Goal: Entertainment & Leisure: Consume media (video, audio)

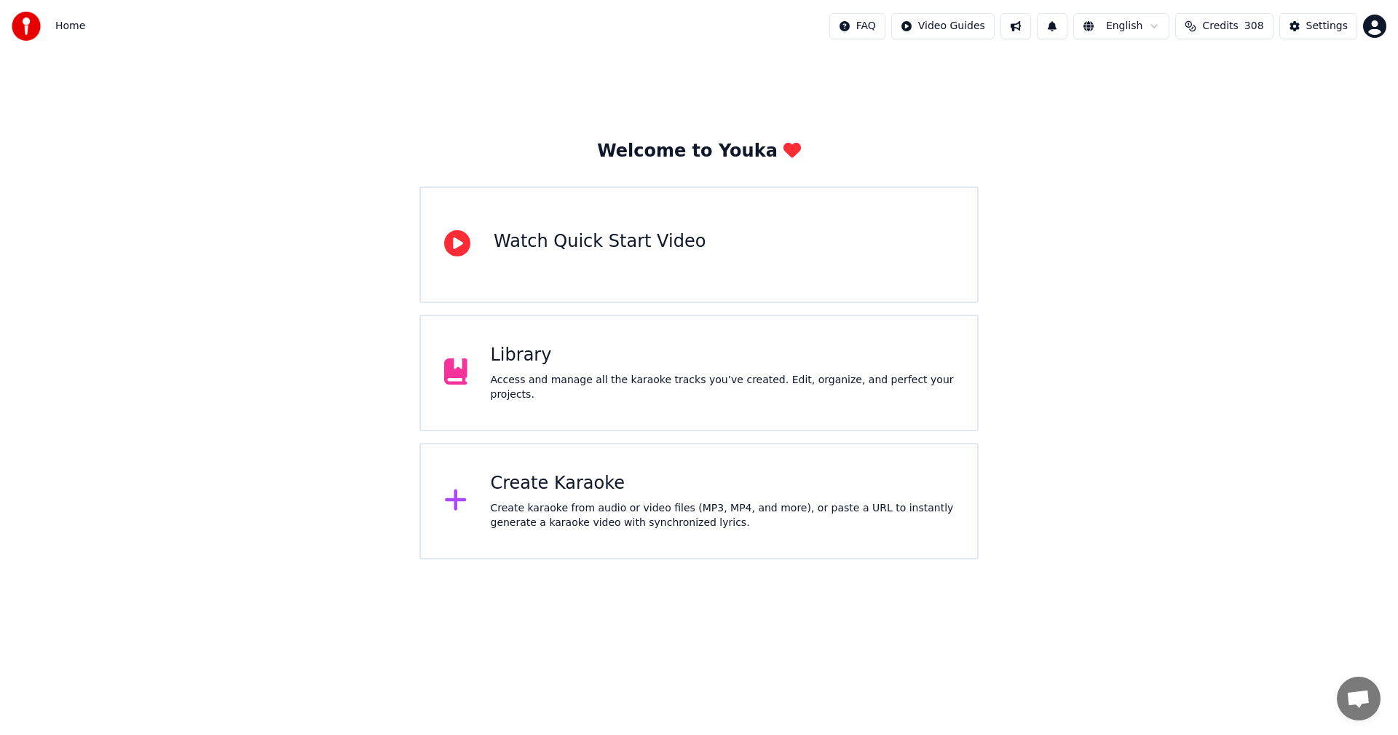
click at [580, 385] on div "Access and manage all the karaoke tracks you’ve created. Edit, organize, and pe…" at bounding box center [723, 387] width 464 height 29
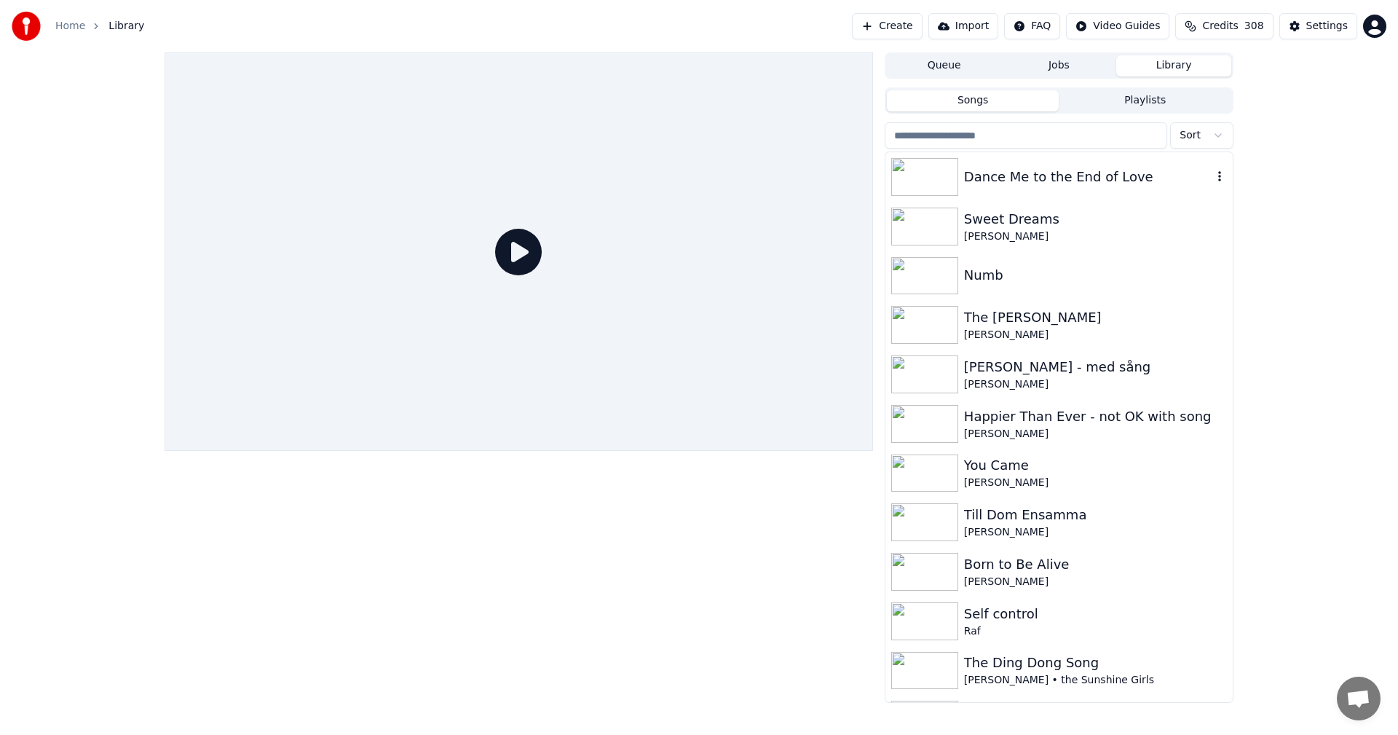
click at [1054, 185] on div "Dance Me to the End of Love" at bounding box center [1088, 177] width 248 height 20
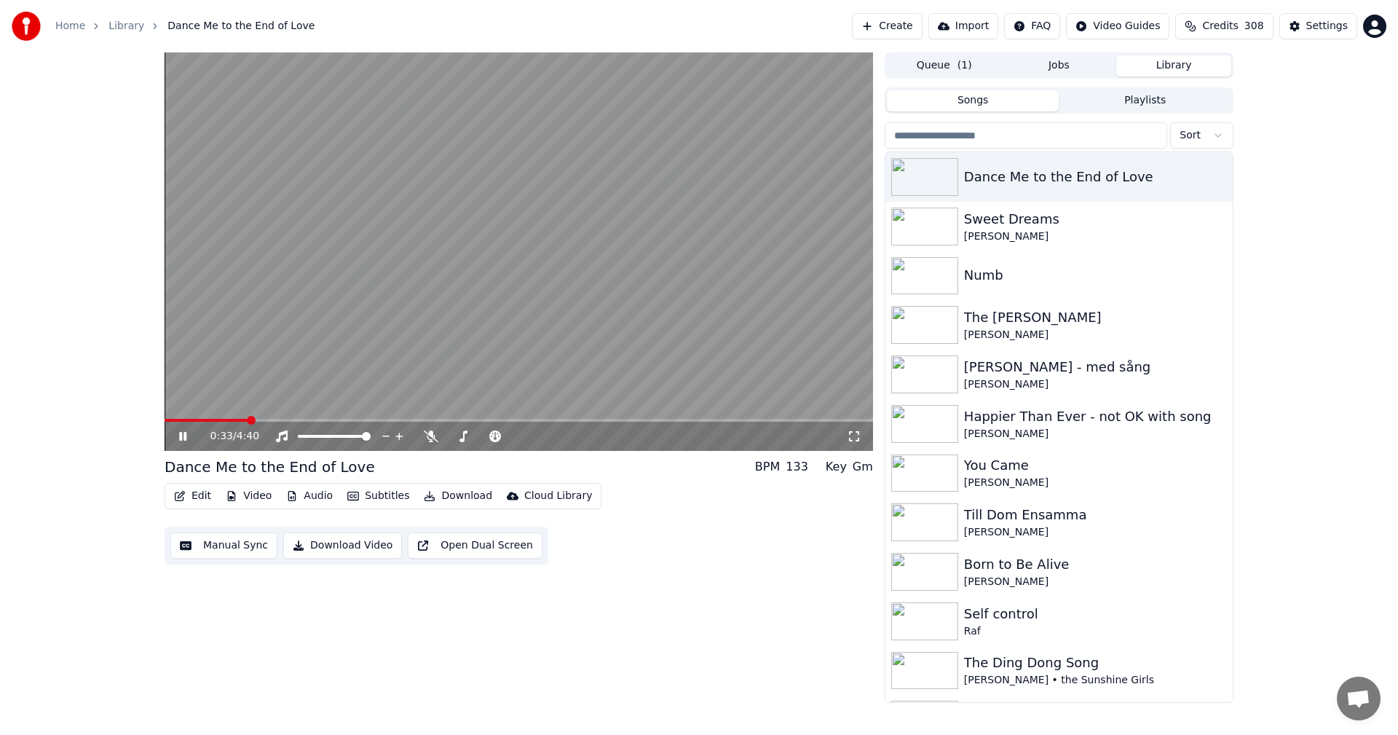
click at [178, 446] on div "0:33 / 4:40" at bounding box center [519, 436] width 709 height 29
click at [184, 436] on icon at bounding box center [182, 436] width 7 height 9
click at [177, 437] on icon at bounding box center [193, 436] width 34 height 12
click at [180, 434] on icon at bounding box center [182, 436] width 7 height 9
click at [182, 439] on icon at bounding box center [182, 436] width 9 height 10
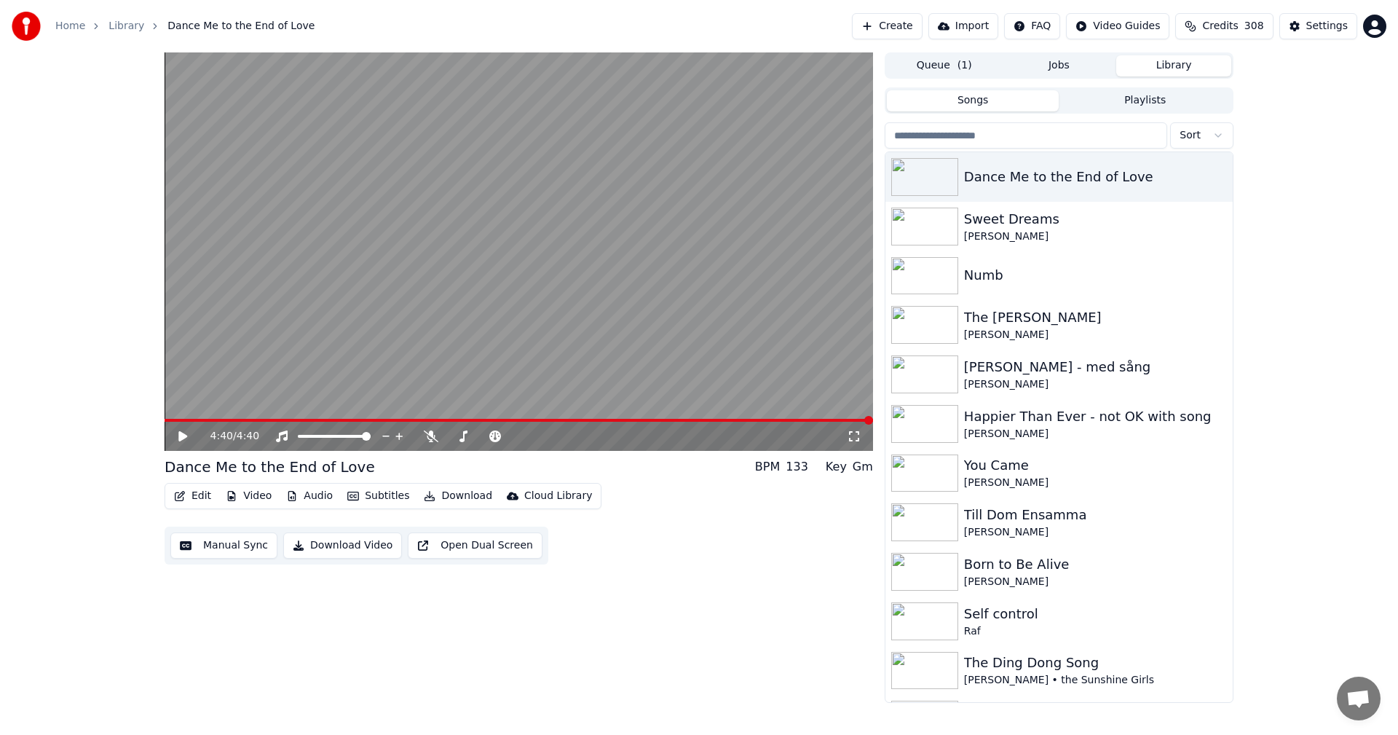
click at [182, 439] on icon at bounding box center [182, 436] width 9 height 10
click at [980, 235] on div "[PERSON_NAME]" at bounding box center [1088, 236] width 248 height 15
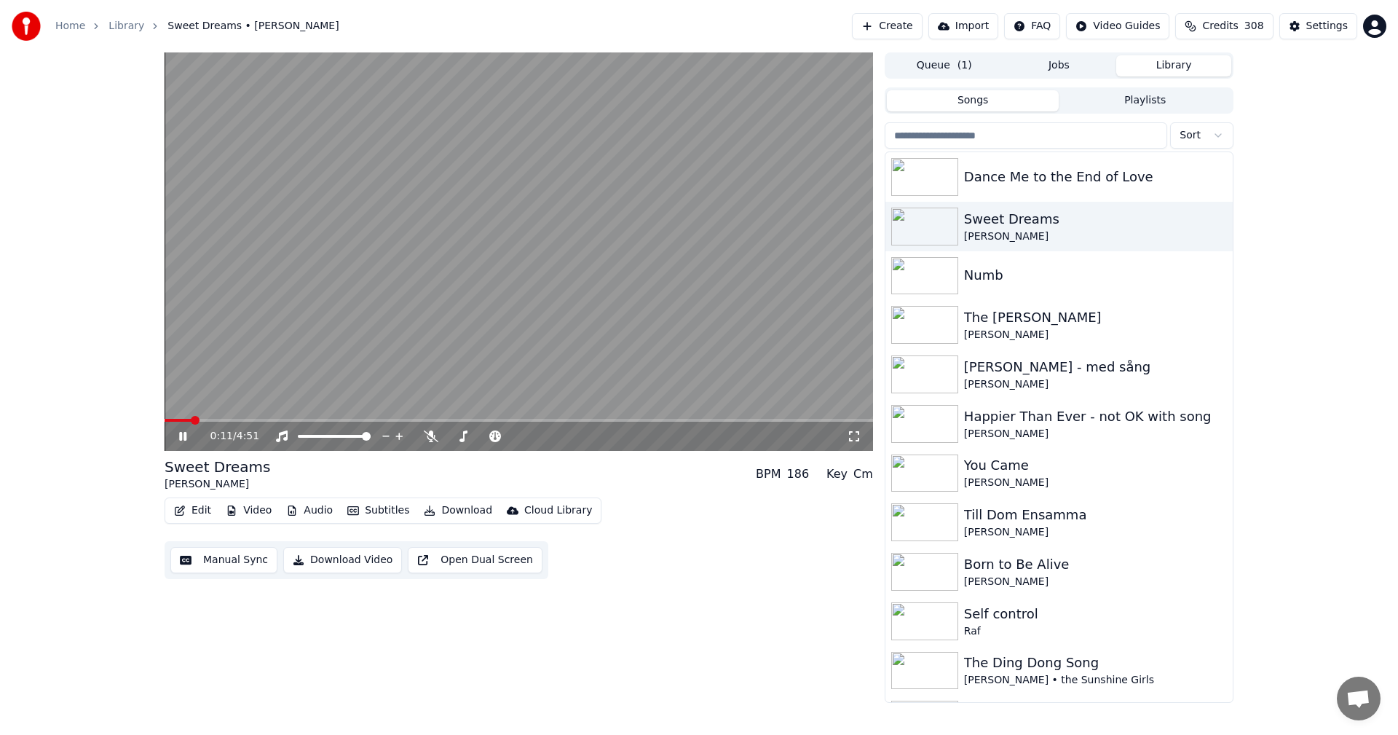
click at [192, 421] on span at bounding box center [519, 420] width 709 height 3
click at [1011, 286] on div "Numb" at bounding box center [1088, 275] width 248 height 20
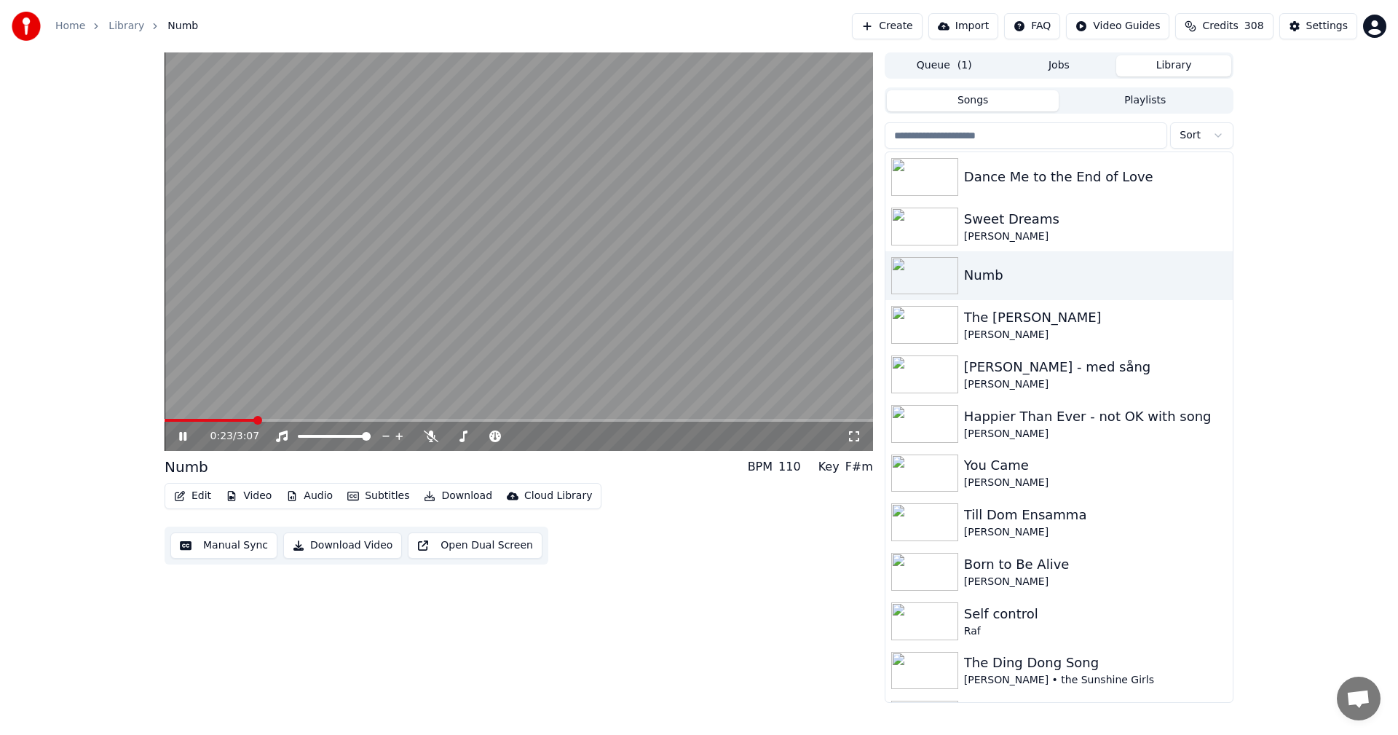
click at [179, 440] on icon at bounding box center [193, 436] width 34 height 12
click at [179, 440] on icon at bounding box center [182, 436] width 9 height 10
click at [178, 436] on icon at bounding box center [193, 436] width 34 height 12
click at [186, 434] on icon at bounding box center [193, 436] width 34 height 12
click at [1000, 326] on div "The [PERSON_NAME]" at bounding box center [1088, 317] width 248 height 20
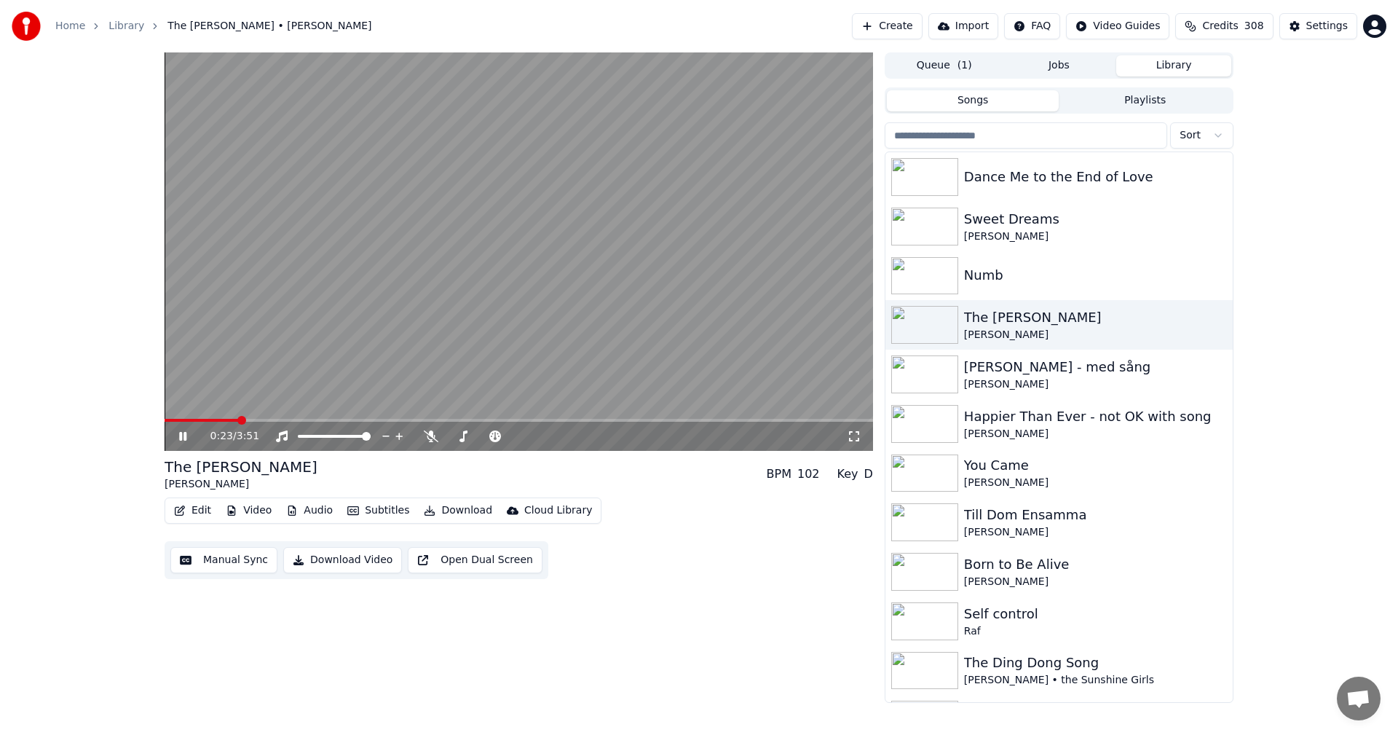
click at [176, 437] on div "0:23 / 3:51" at bounding box center [518, 436] width 697 height 15
click at [177, 437] on icon at bounding box center [193, 436] width 34 height 12
click at [43, 335] on div "0:25 / 3:51 The [PERSON_NAME] [PERSON_NAME] BPM 102 Key D Edit Video Audio Subt…" at bounding box center [699, 377] width 1398 height 650
click at [178, 431] on icon at bounding box center [193, 436] width 34 height 12
click at [1008, 471] on div "You Came" at bounding box center [1088, 465] width 248 height 20
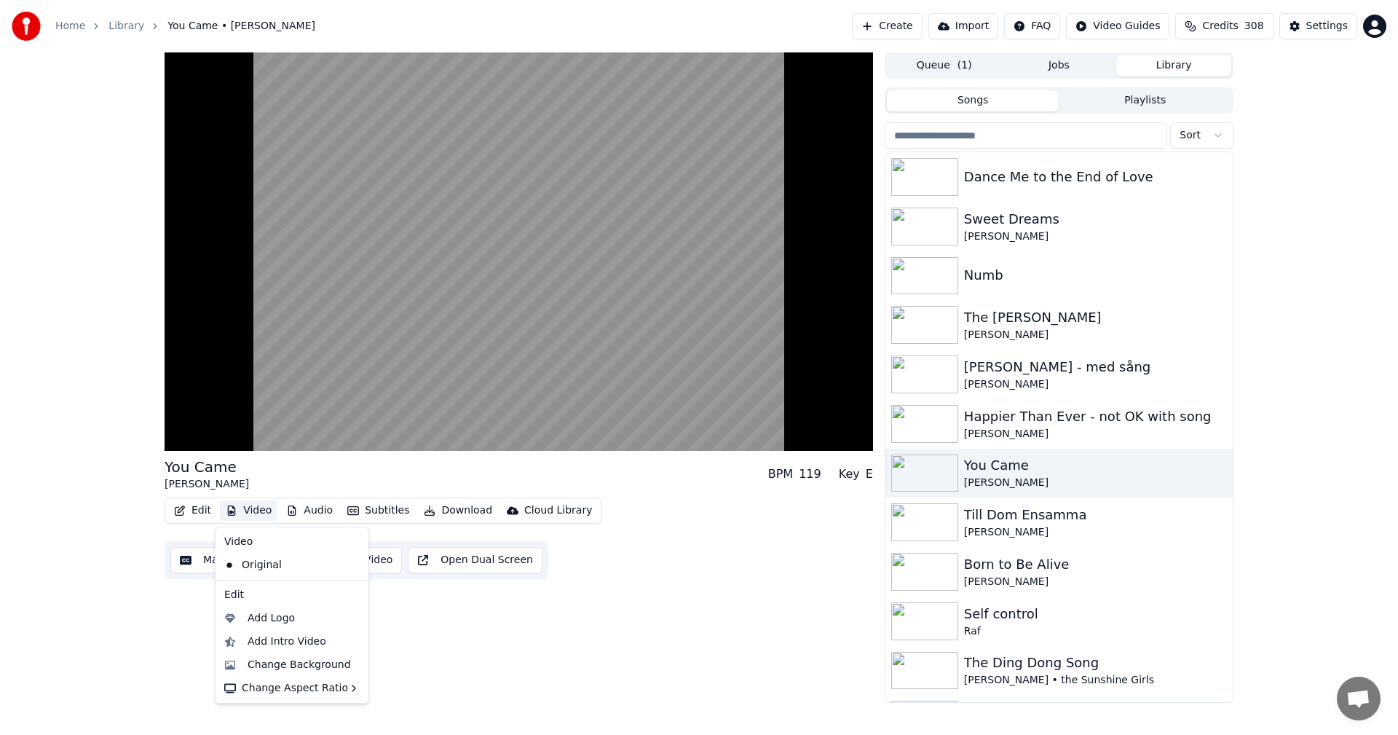
click at [263, 508] on button "Video" at bounding box center [249, 510] width 58 height 20
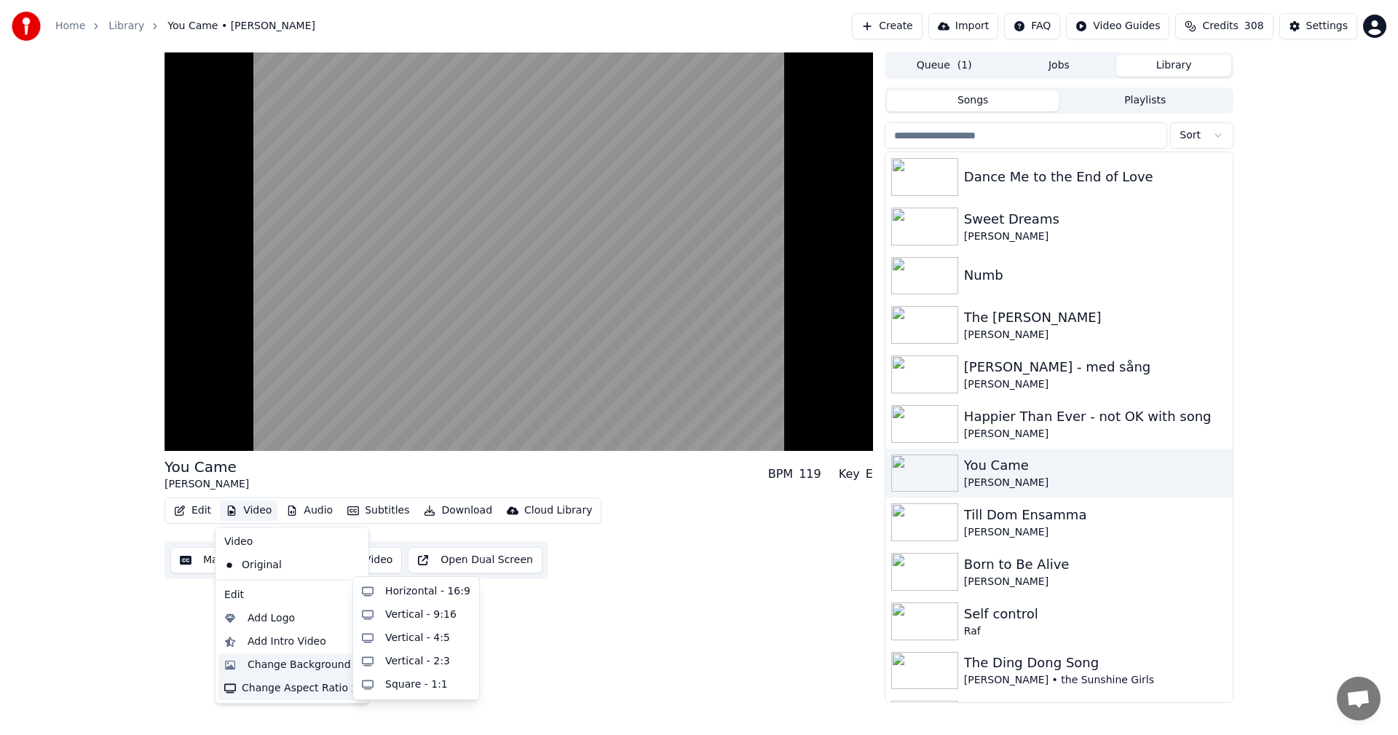
click at [283, 666] on div "Change Background" at bounding box center [299, 665] width 103 height 15
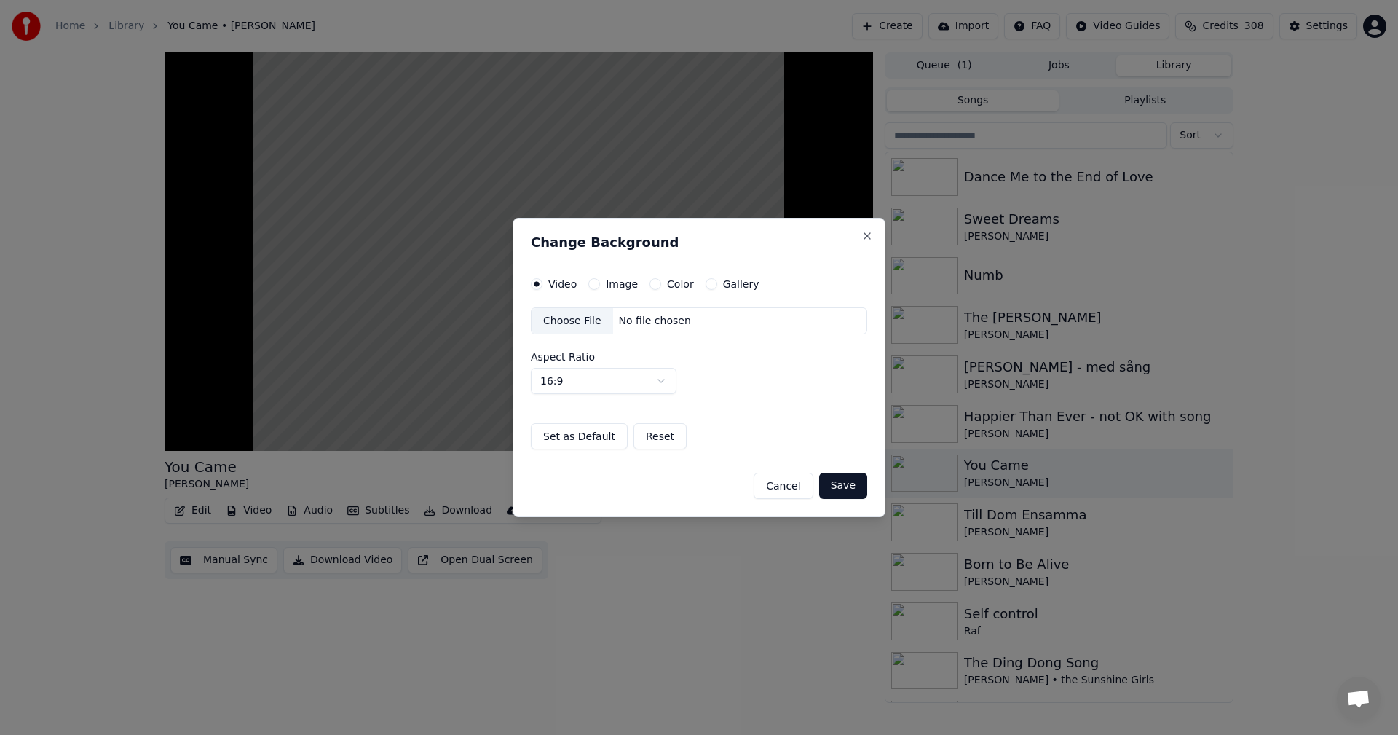
click at [651, 286] on button "Color" at bounding box center [656, 284] width 12 height 12
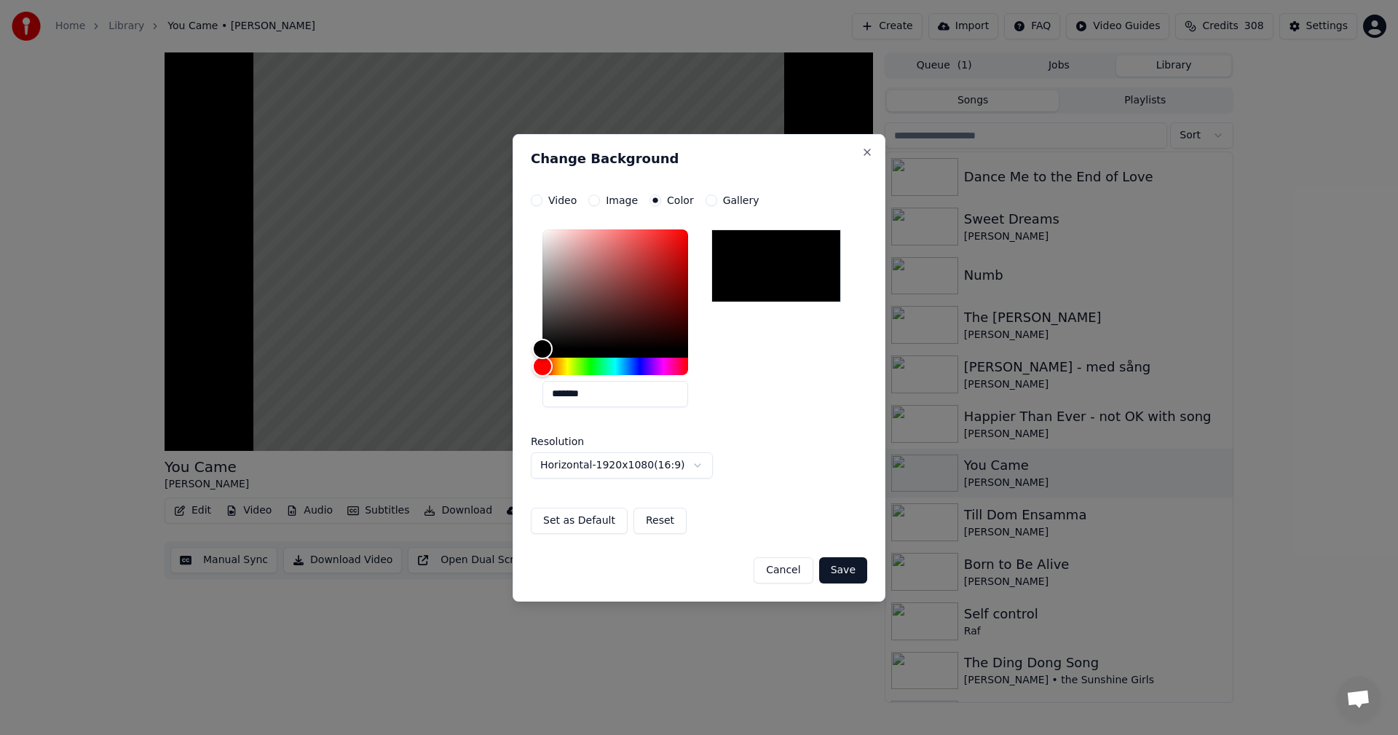
click at [853, 580] on button "Save" at bounding box center [843, 570] width 48 height 26
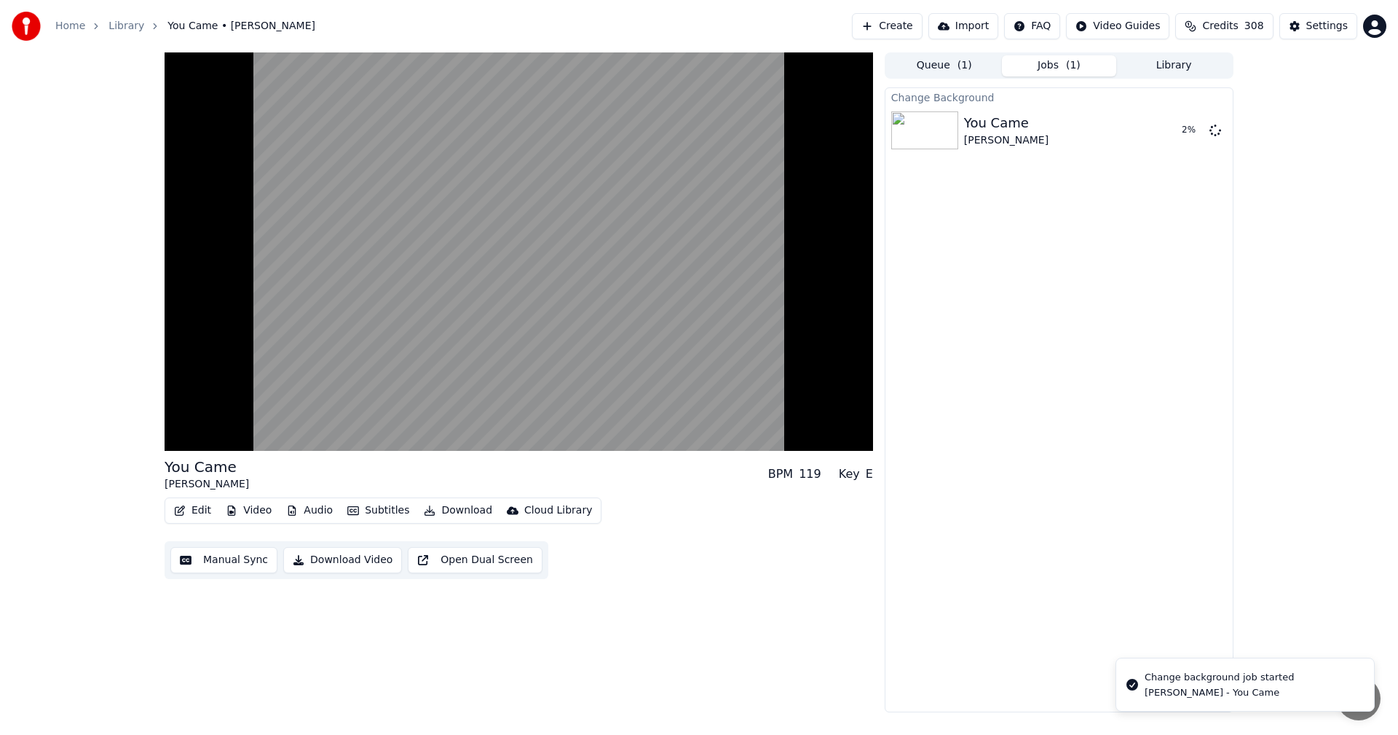
click at [1181, 60] on button "Library" at bounding box center [1174, 65] width 115 height 21
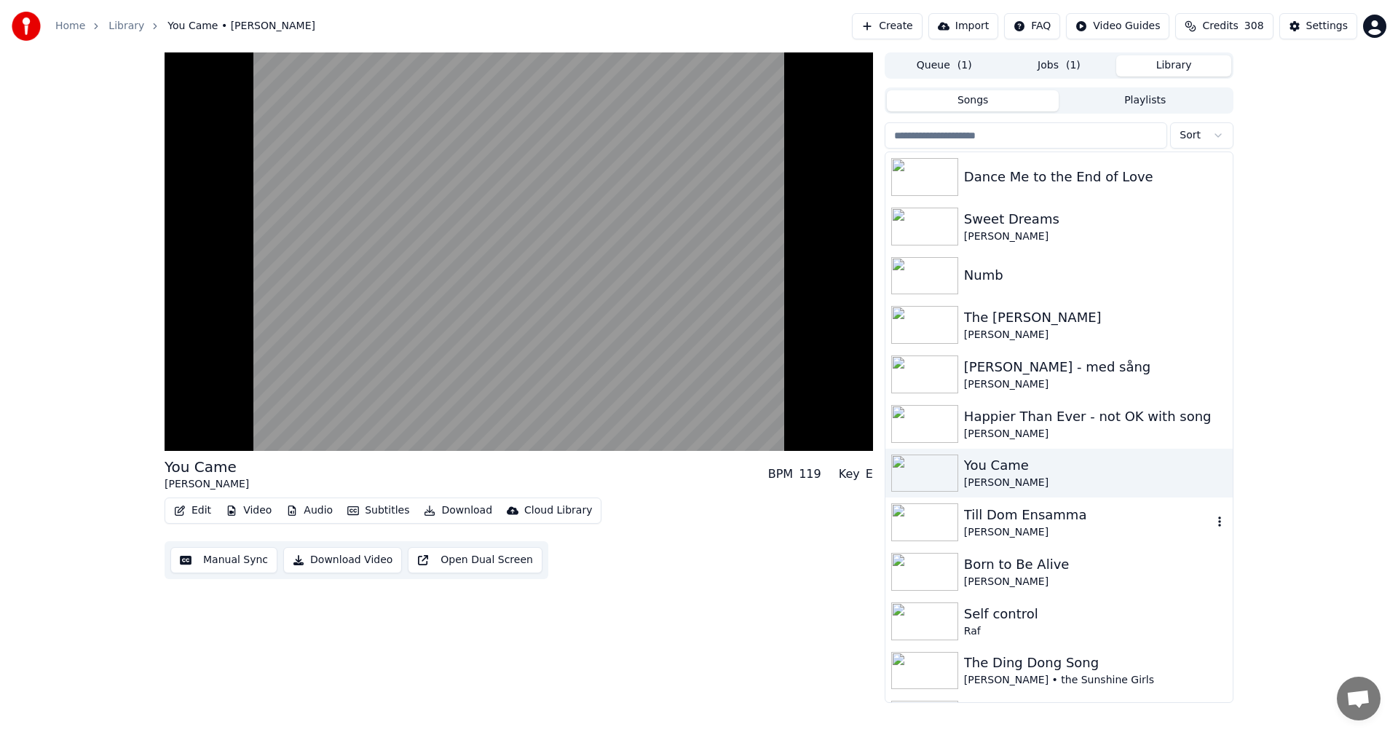
click at [1018, 513] on div "Till Dom Ensamma" at bounding box center [1088, 515] width 248 height 20
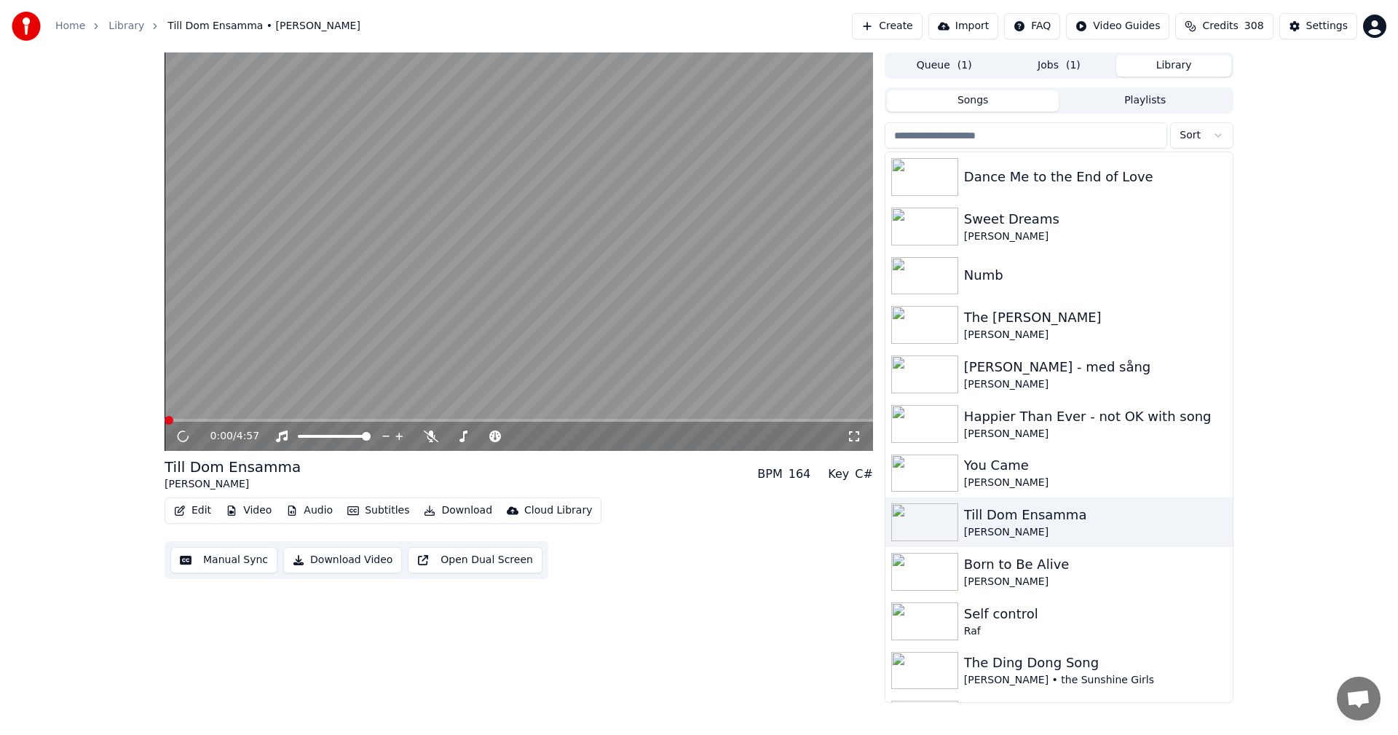
click at [259, 512] on button "Video" at bounding box center [249, 510] width 58 height 20
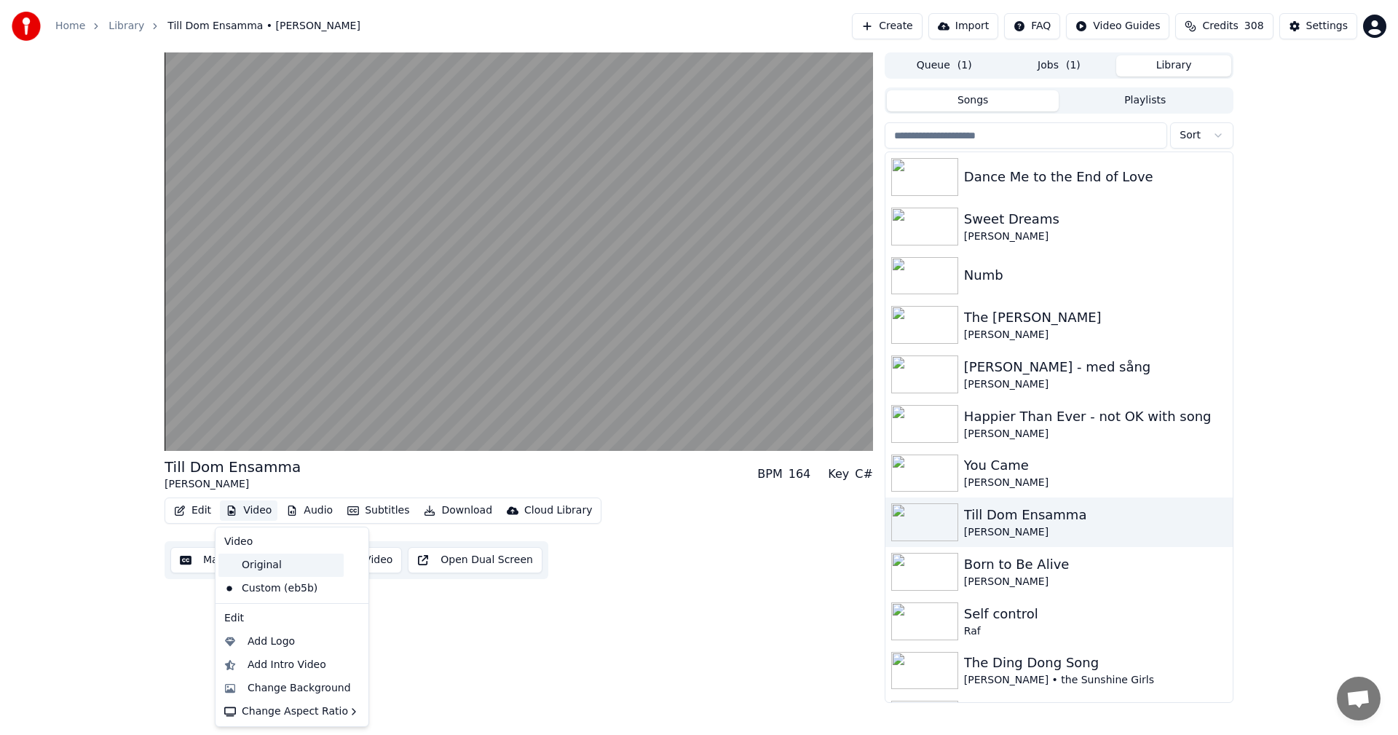
click at [260, 570] on div "Original" at bounding box center [281, 565] width 125 height 23
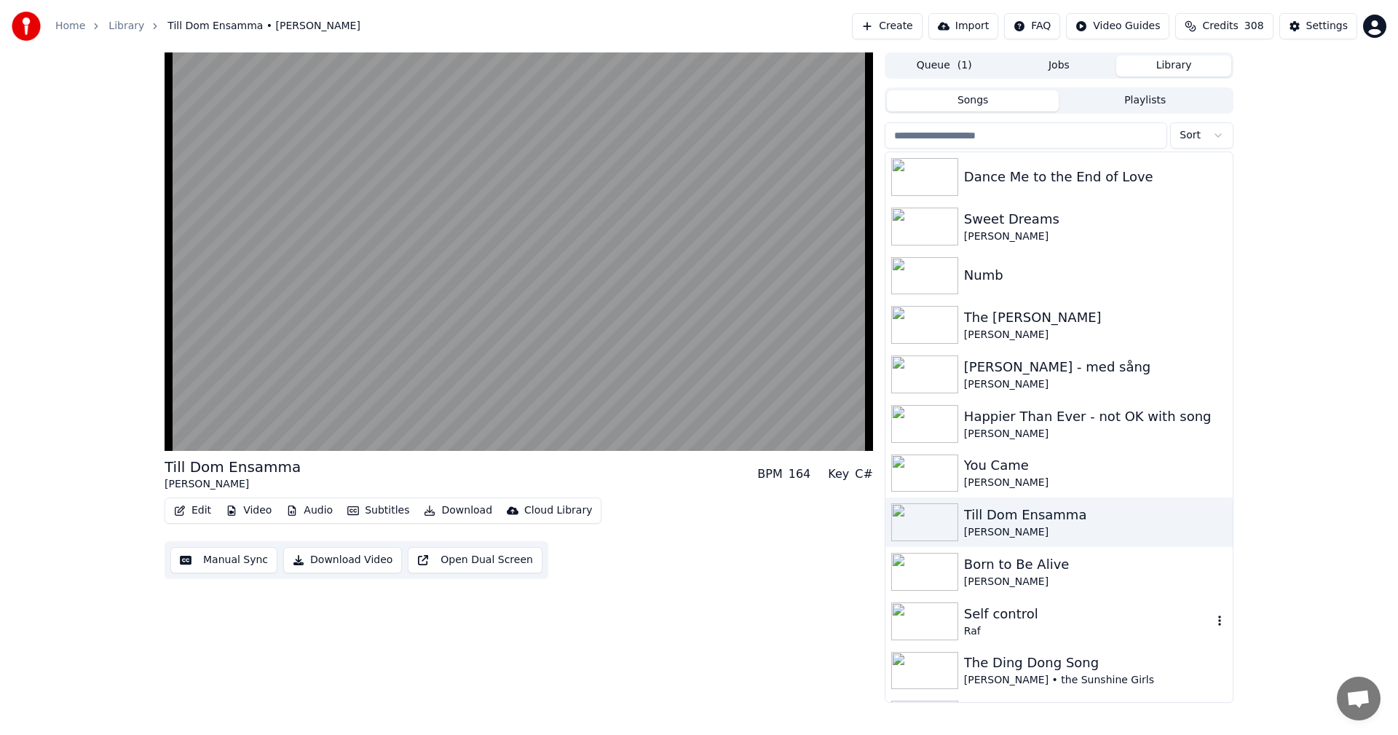
click at [1004, 609] on div "Self control" at bounding box center [1088, 614] width 248 height 20
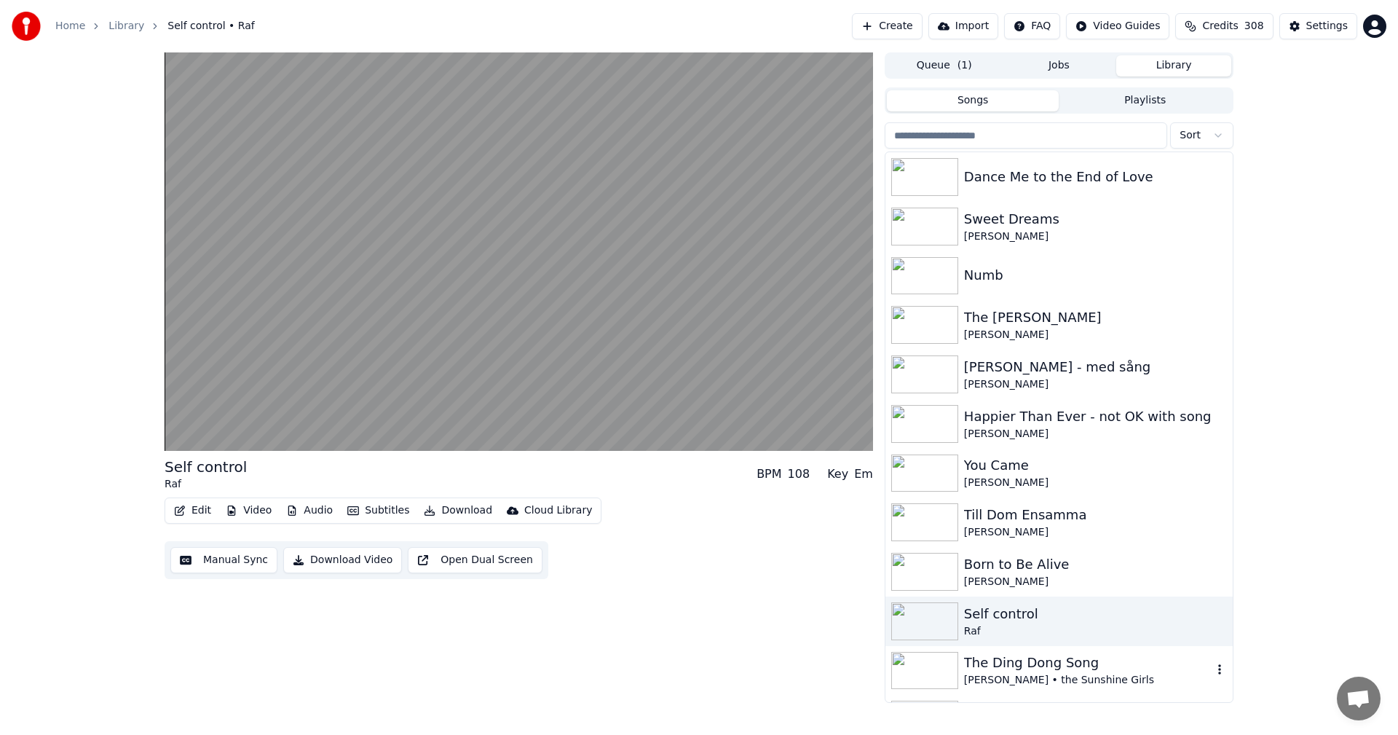
click at [985, 661] on div "The Ding Dong Song" at bounding box center [1088, 663] width 248 height 20
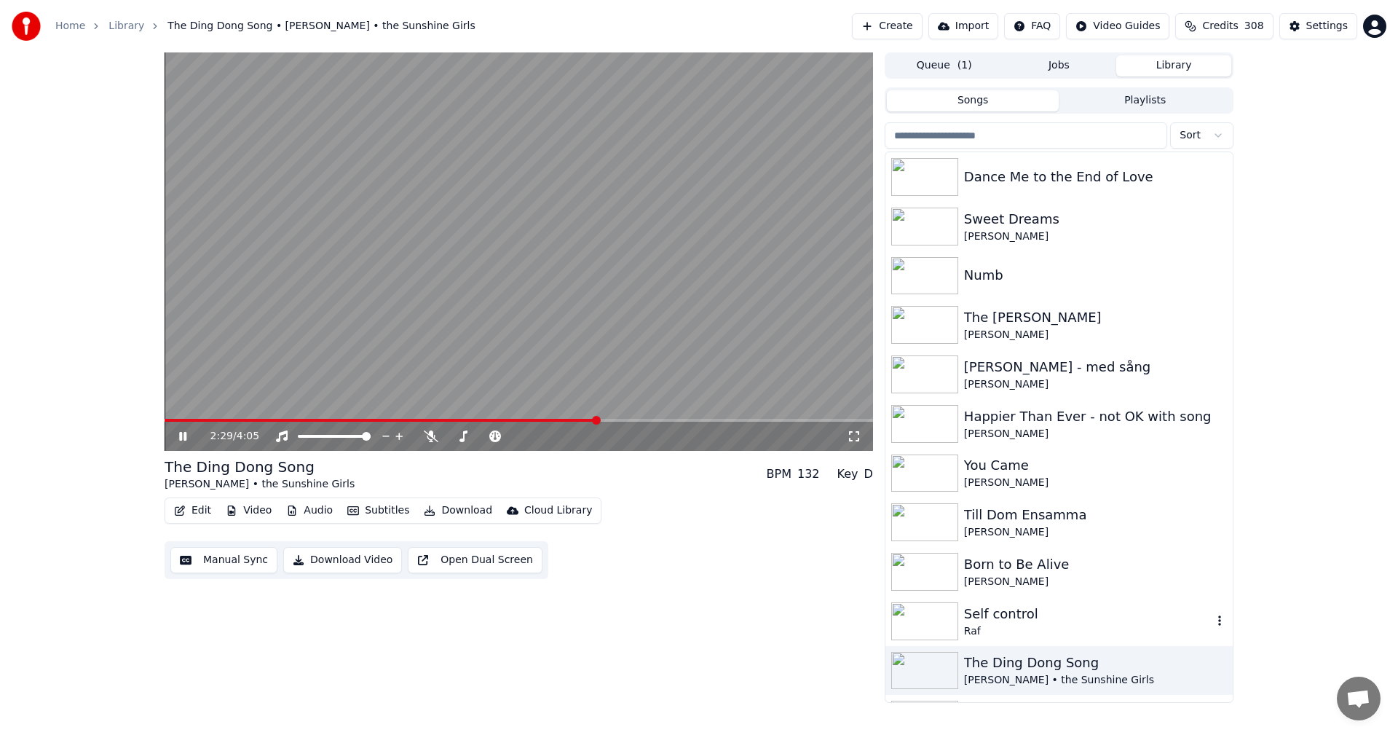
click at [975, 619] on div "Self control" at bounding box center [1088, 614] width 248 height 20
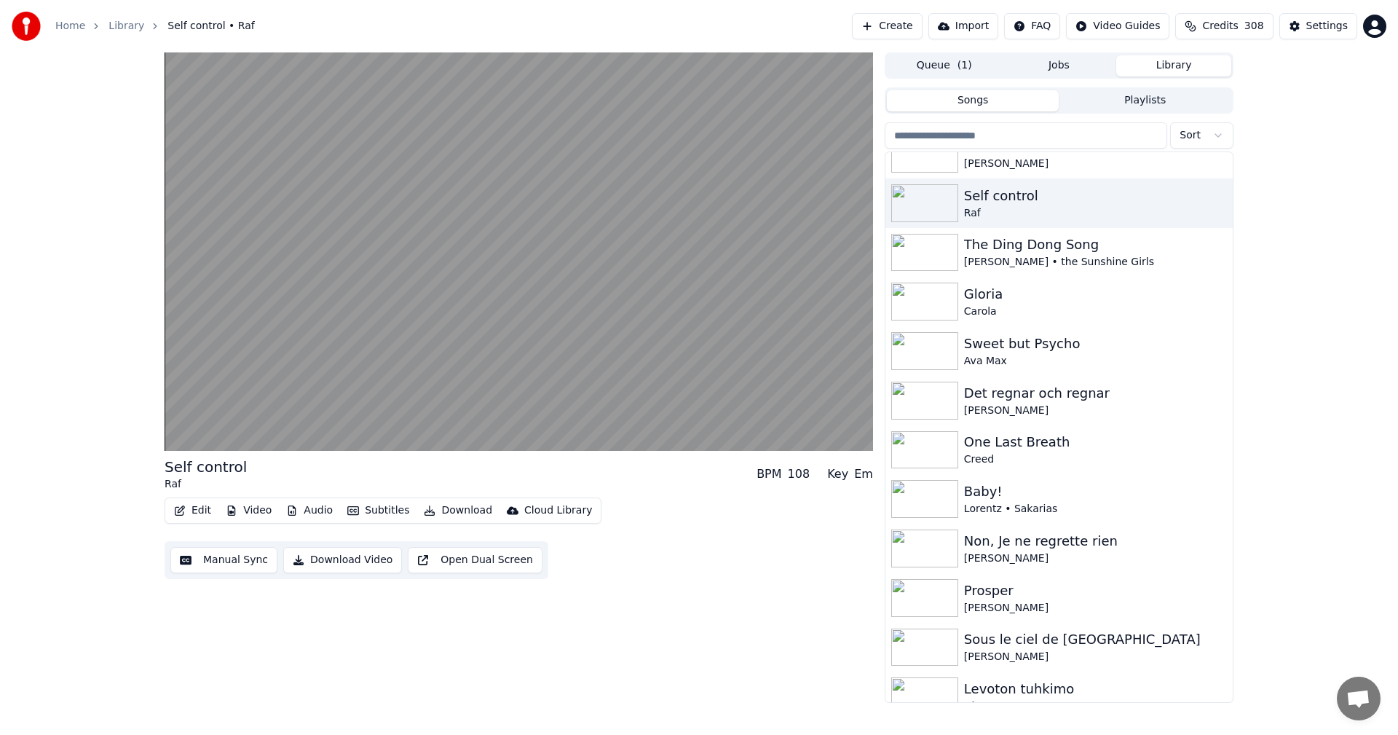
scroll to position [433, 0]
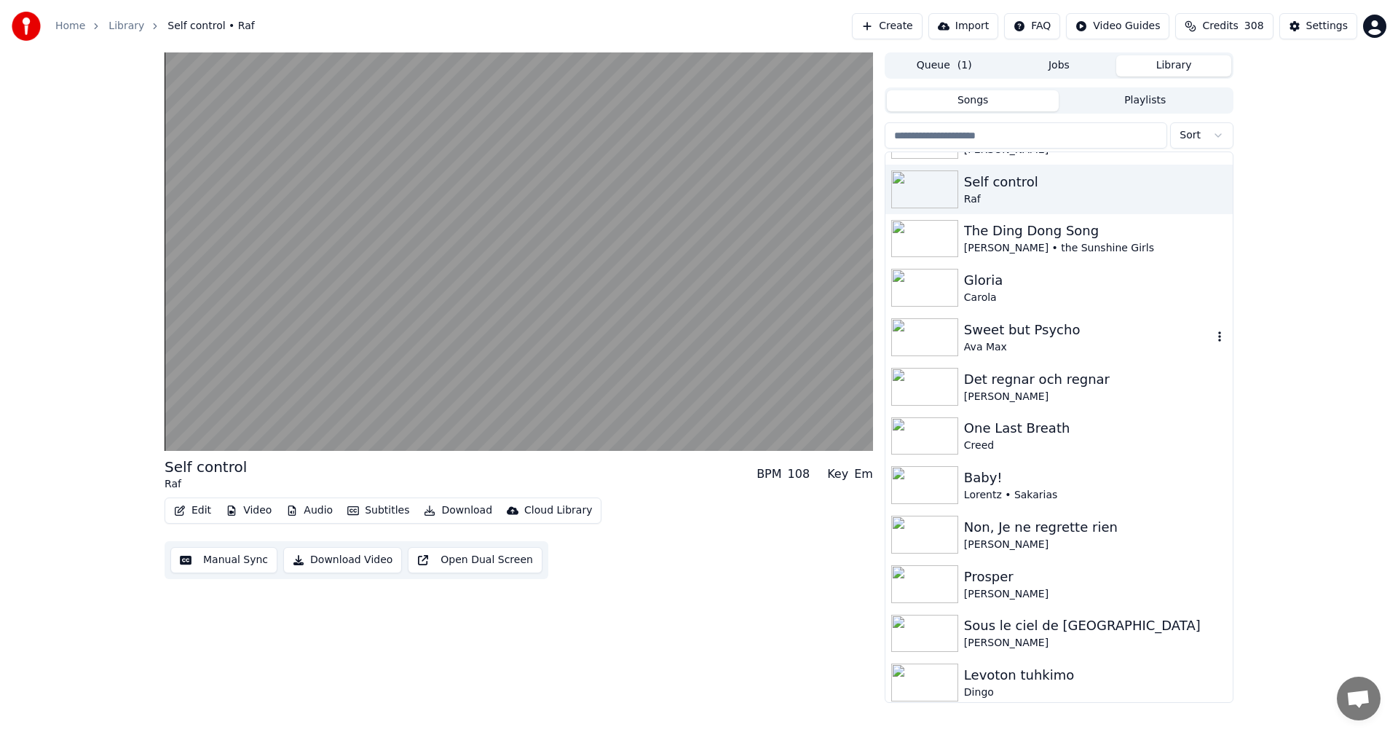
click at [1034, 353] on div "Ava Max" at bounding box center [1088, 347] width 248 height 15
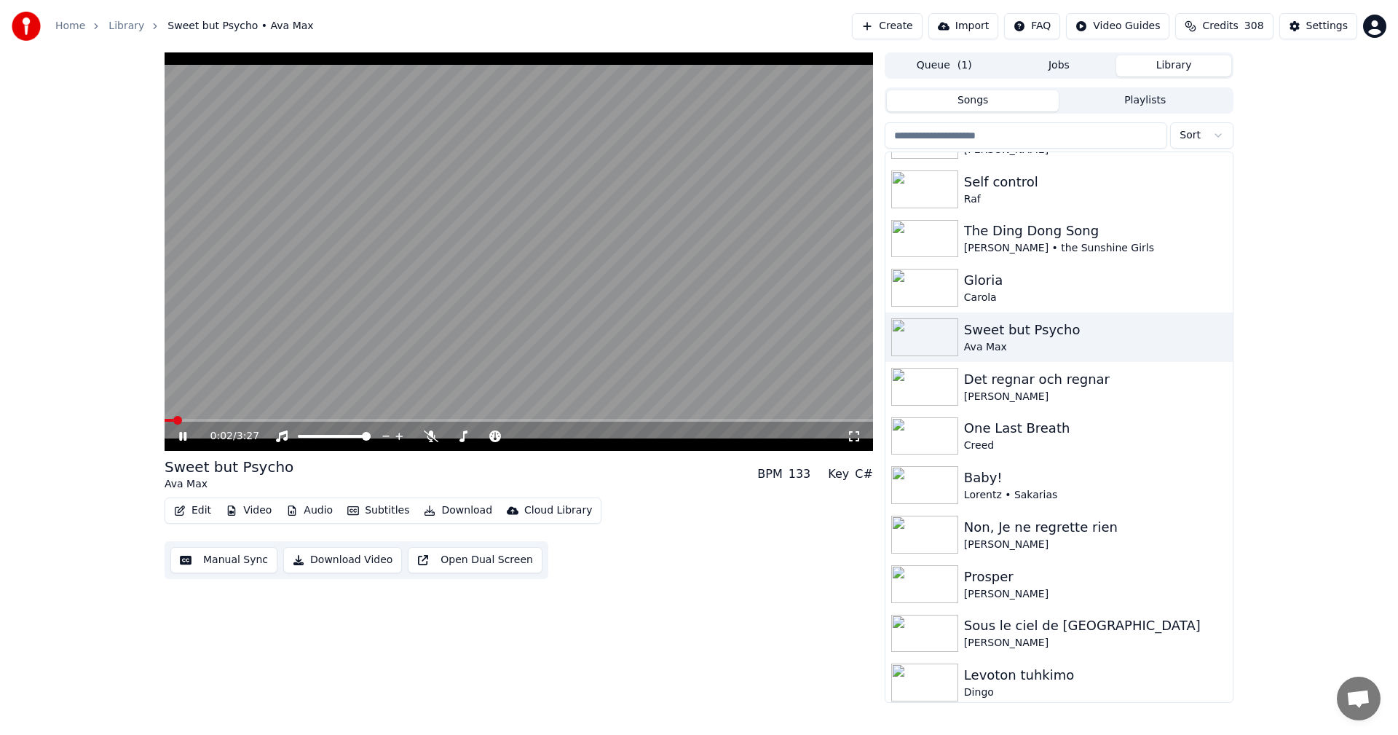
click at [253, 508] on button "Video" at bounding box center [249, 510] width 58 height 20
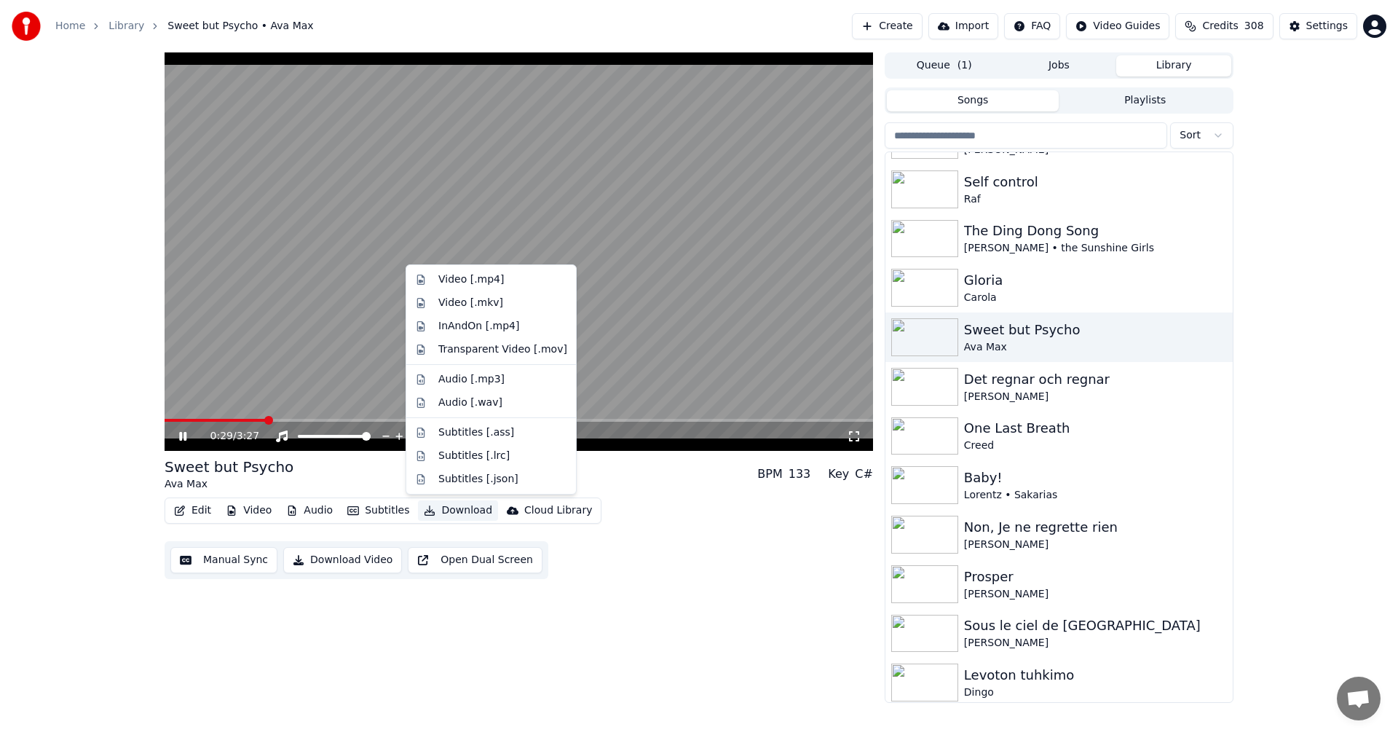
click at [47, 157] on div "0:29 / 3:27 Sweet but Psycho Ava Max BPM 133 Key C# Edit Video Audio Subtitles …" at bounding box center [699, 377] width 1398 height 650
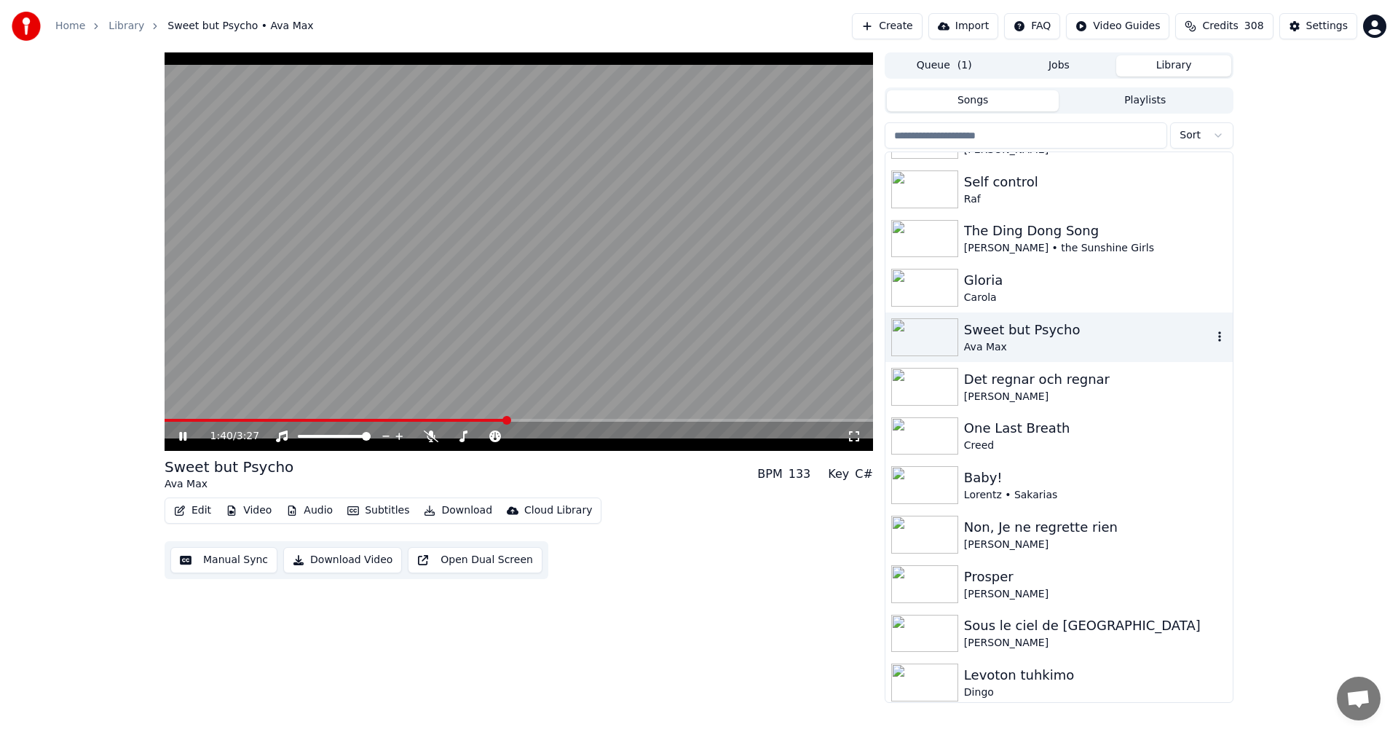
click at [915, 361] on div "Sweet but Psycho Ava Max" at bounding box center [1059, 337] width 347 height 50
click at [983, 385] on div "Det regnar och regnar" at bounding box center [1088, 379] width 248 height 20
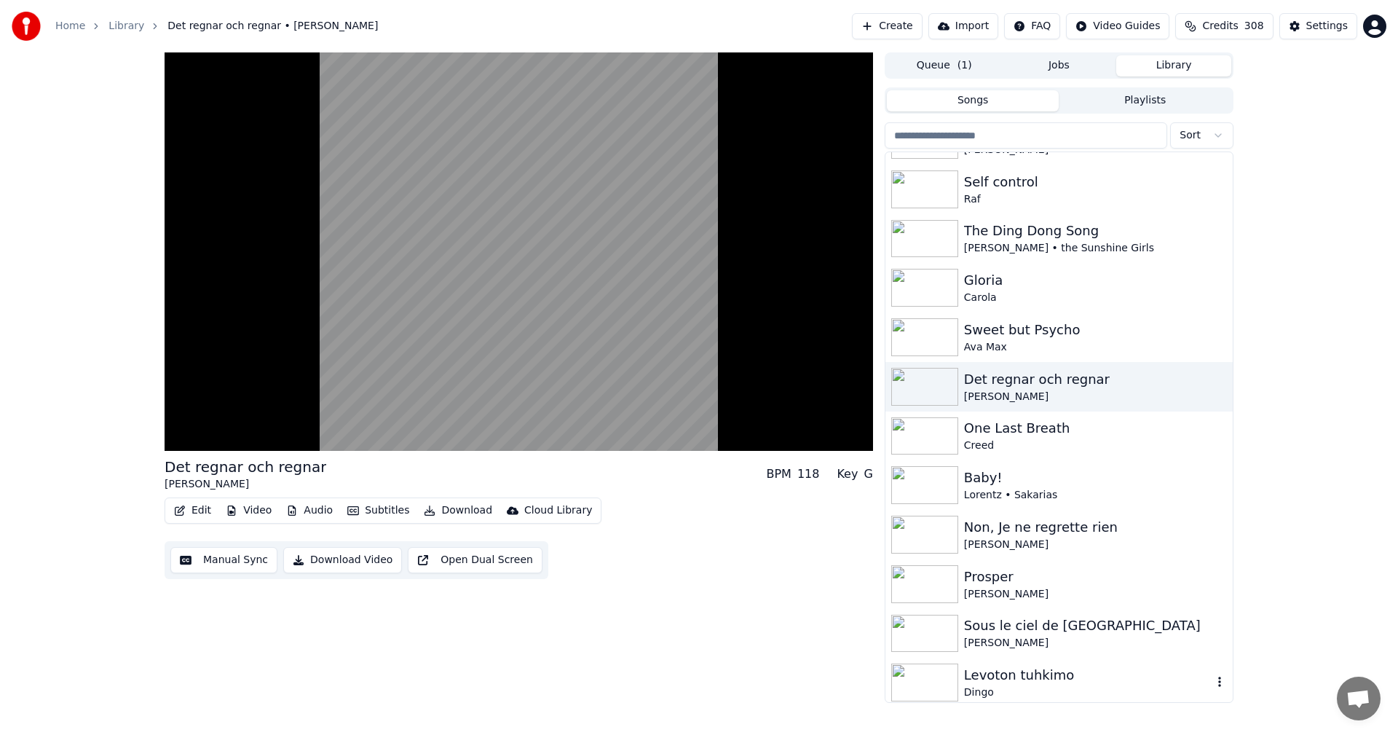
click at [1015, 675] on div "Levoton tuhkimo" at bounding box center [1088, 675] width 248 height 20
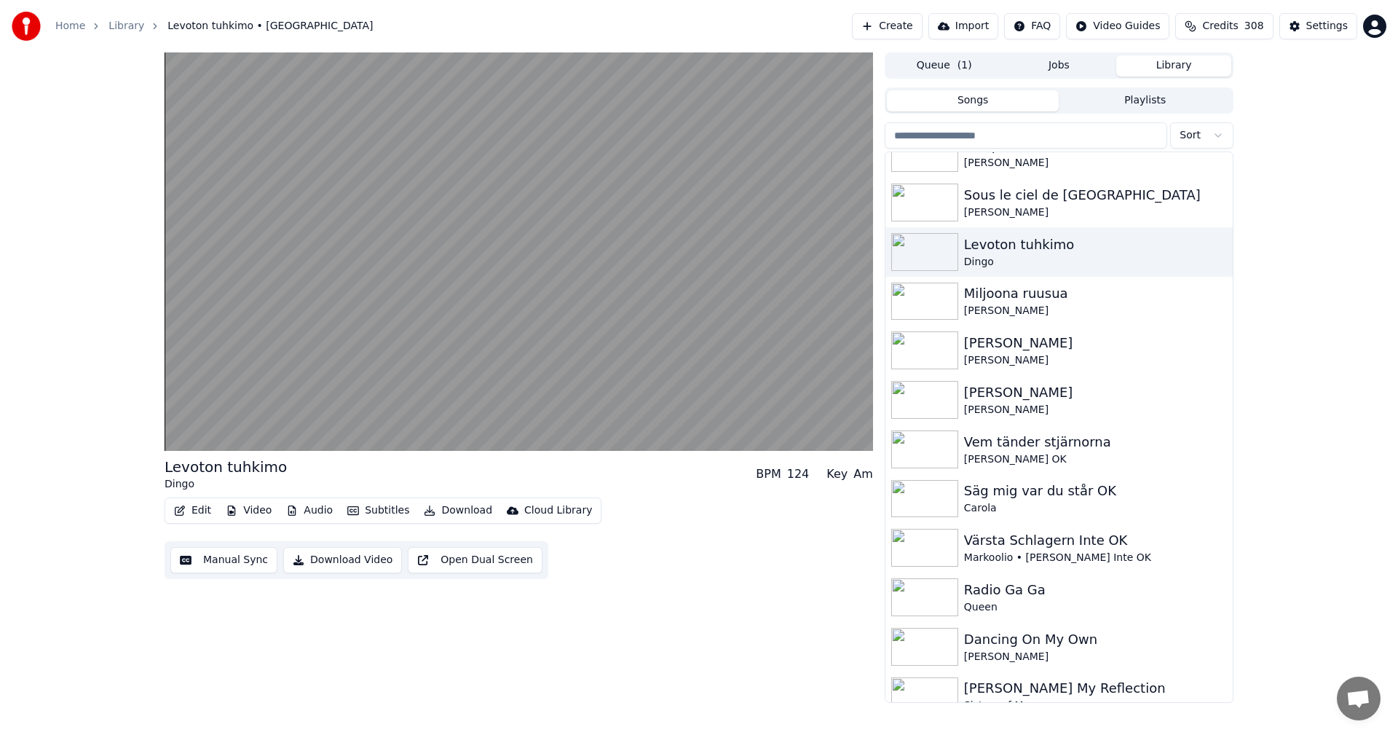
scroll to position [900, 0]
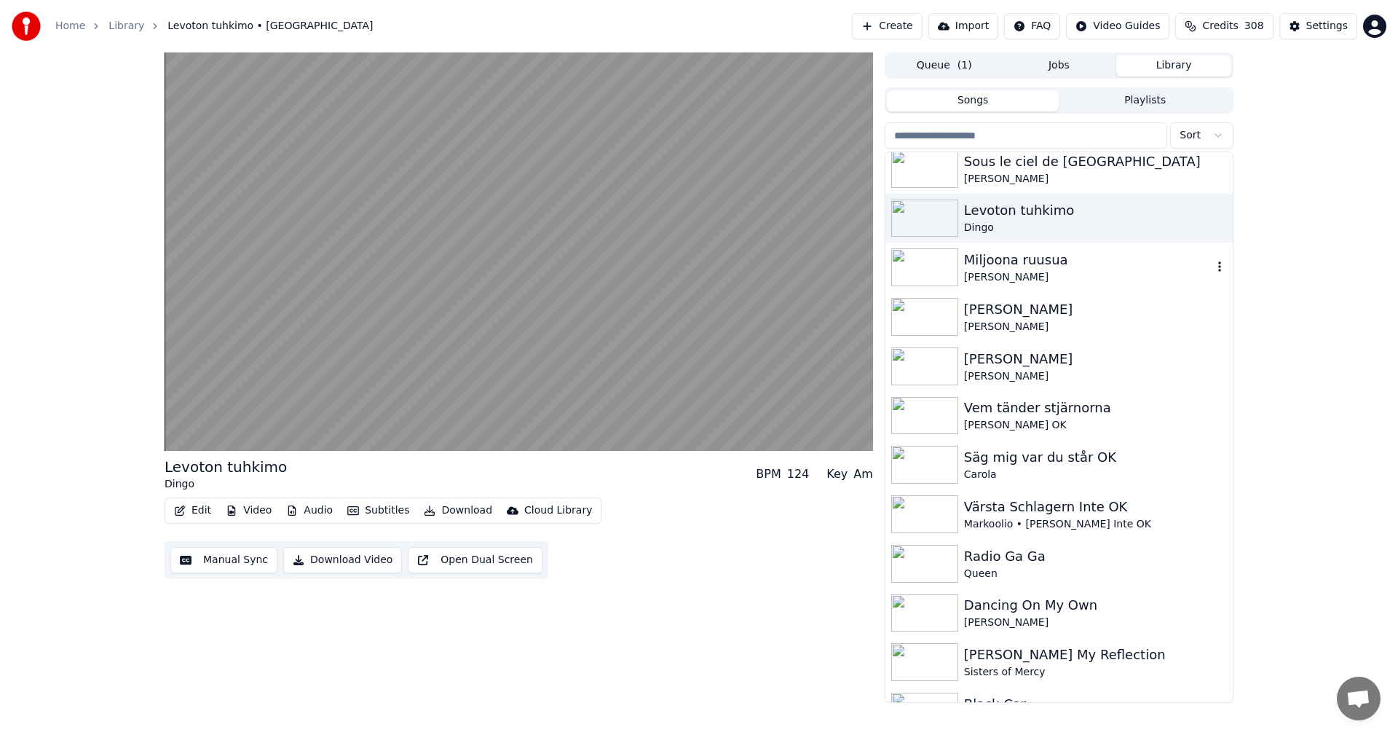
click at [1082, 278] on div "[PERSON_NAME]" at bounding box center [1088, 277] width 248 height 15
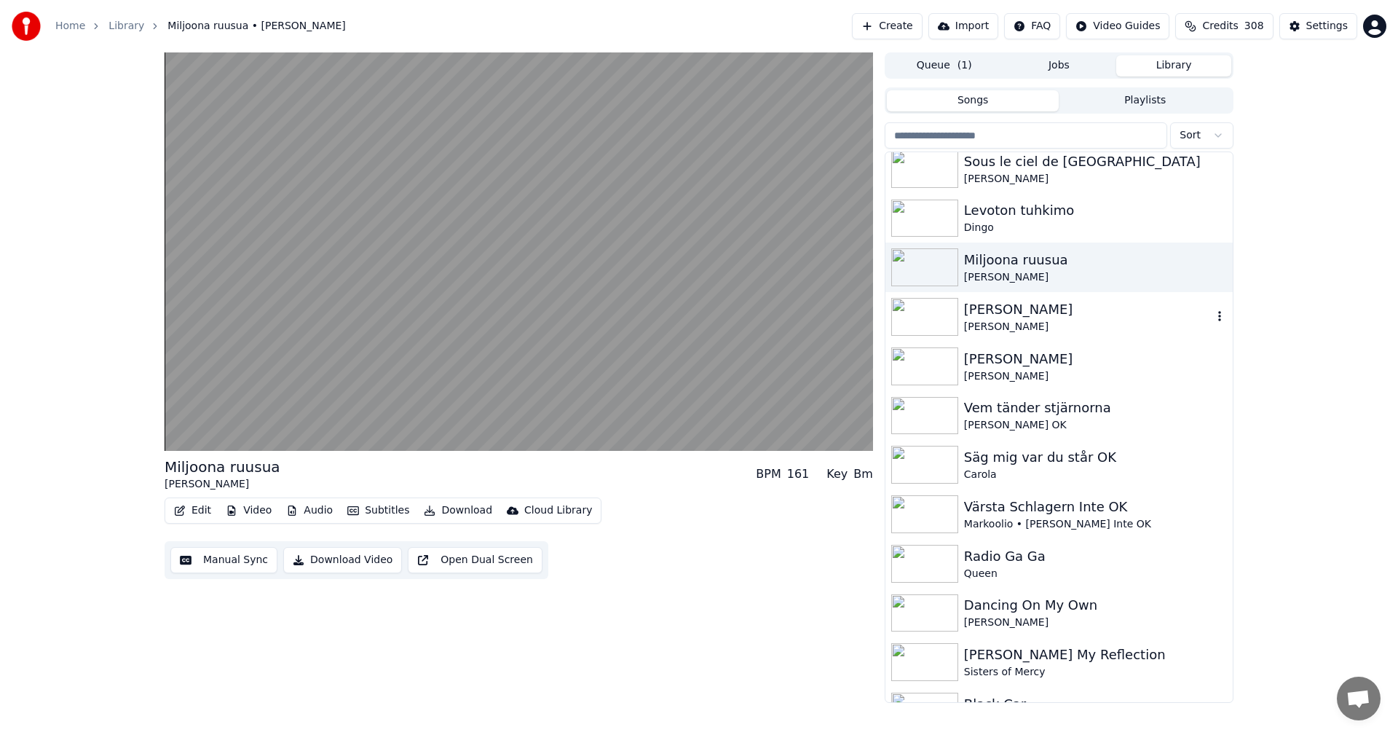
click at [1009, 302] on div "[PERSON_NAME]" at bounding box center [1088, 309] width 248 height 20
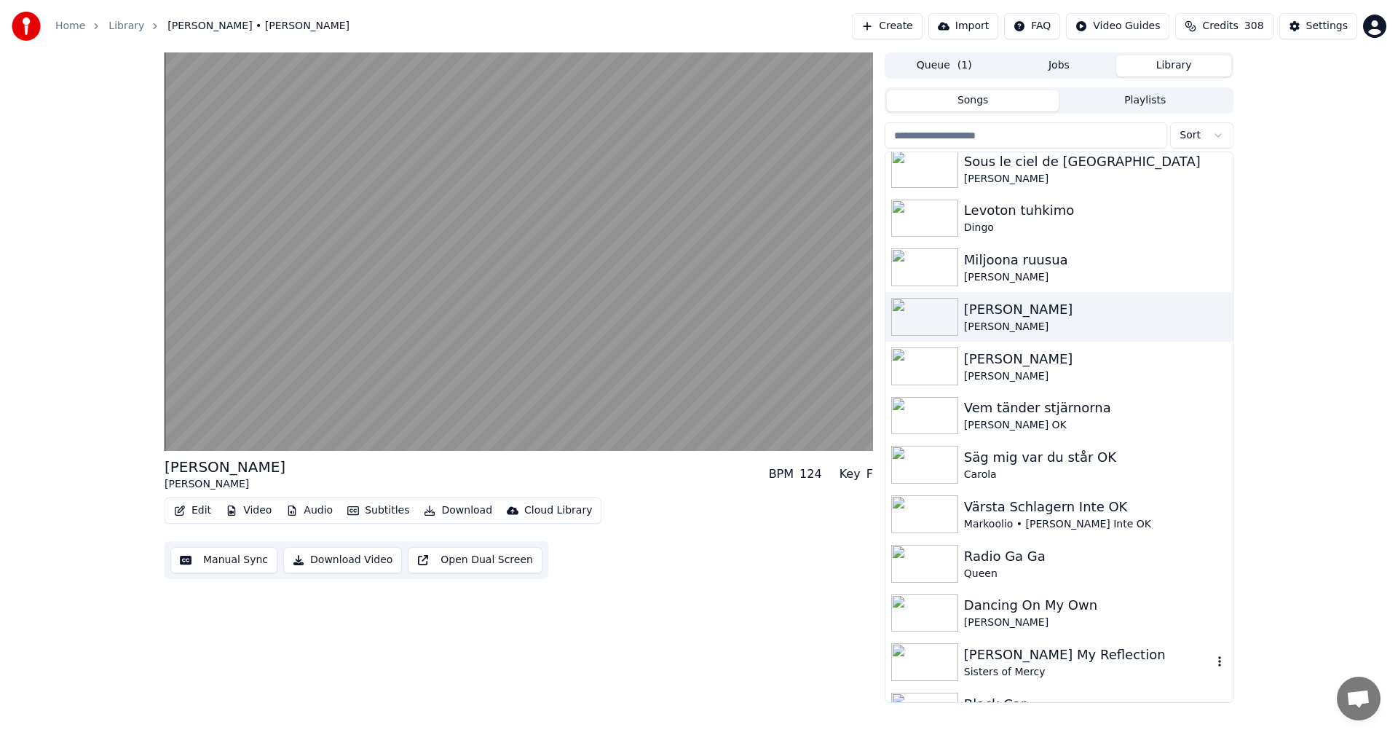
click at [970, 658] on div "[PERSON_NAME] My Reflection" at bounding box center [1088, 655] width 248 height 20
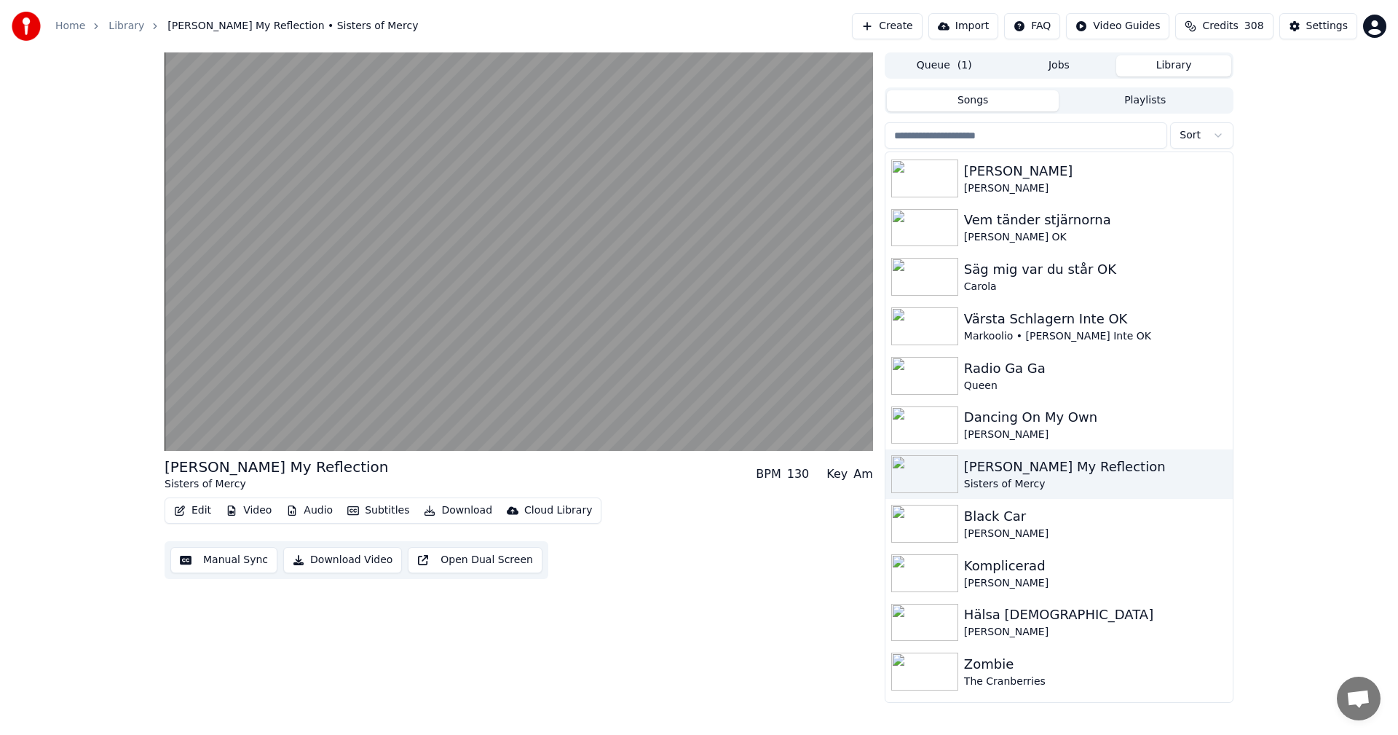
scroll to position [1154, 0]
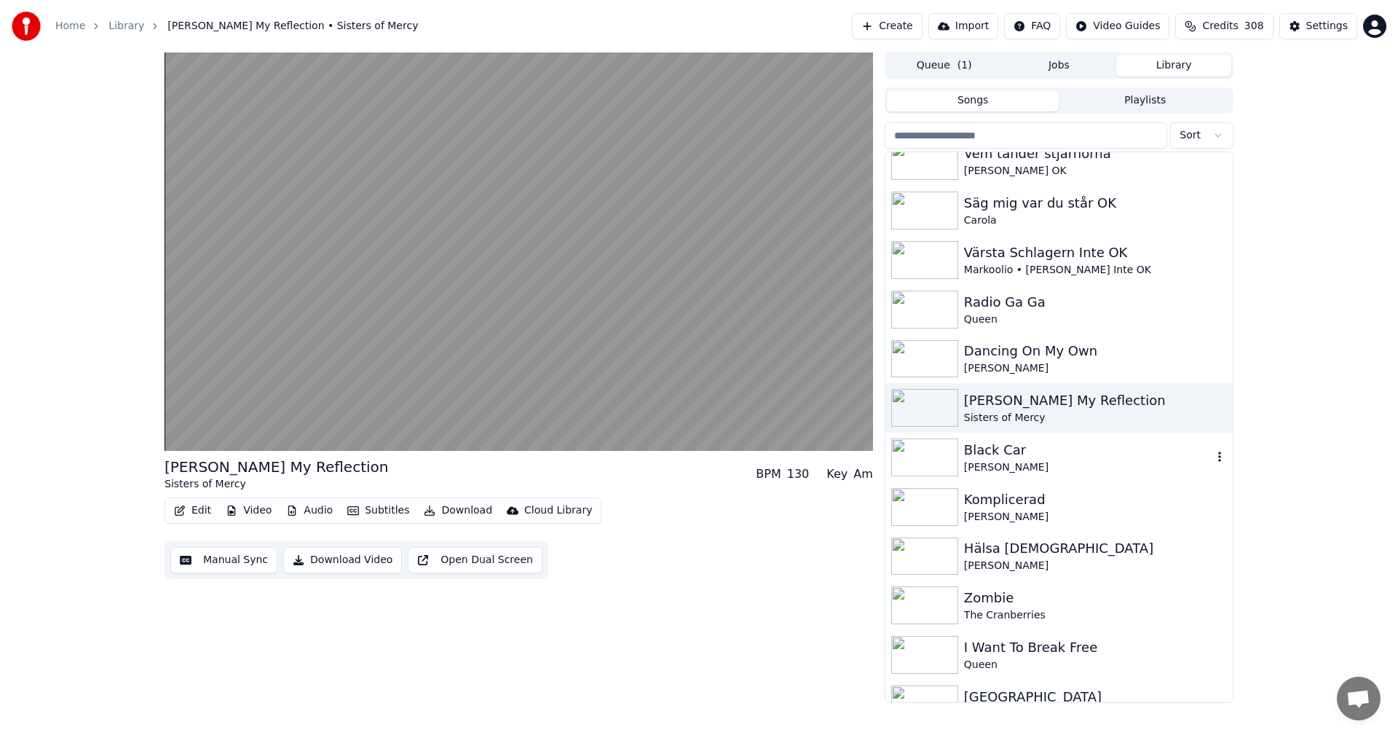
click at [1072, 440] on div "Black Car" at bounding box center [1088, 450] width 248 height 20
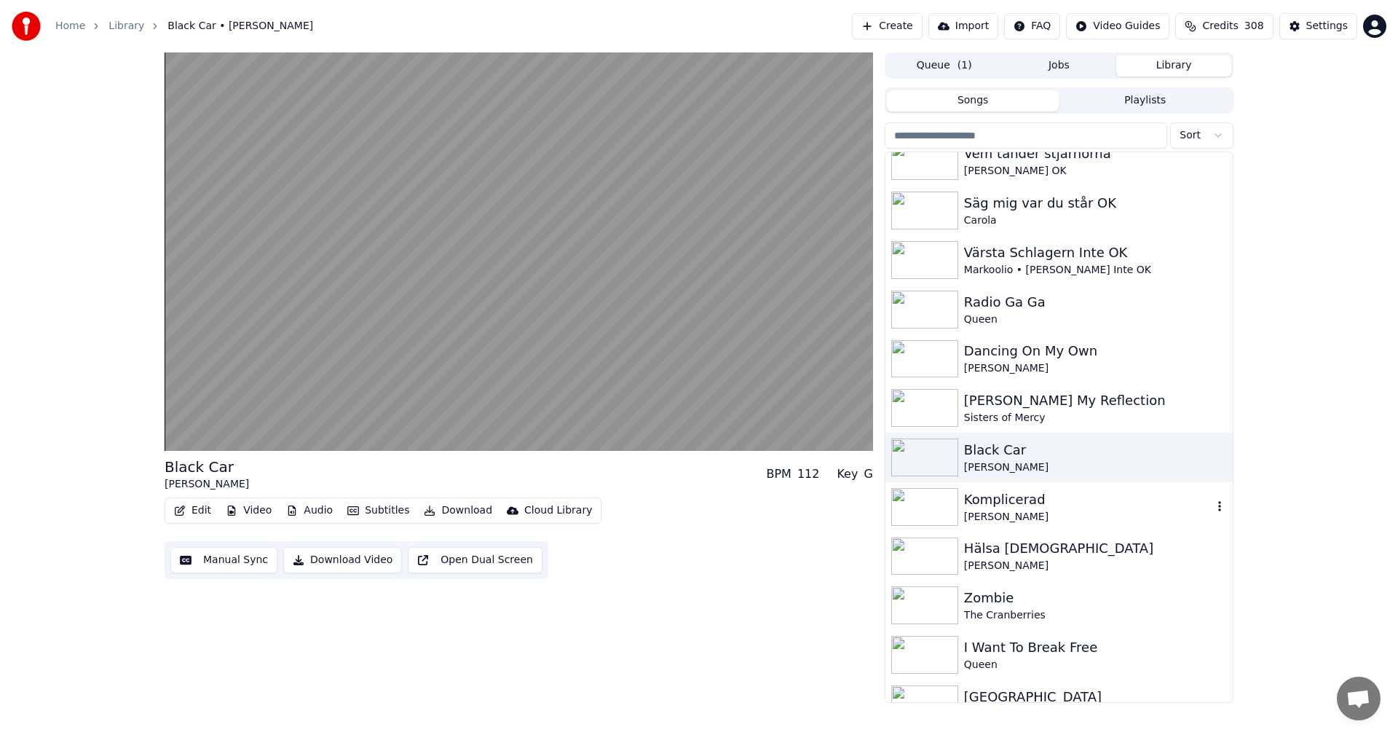
click at [1042, 508] on div "Komplicerad" at bounding box center [1088, 499] width 248 height 20
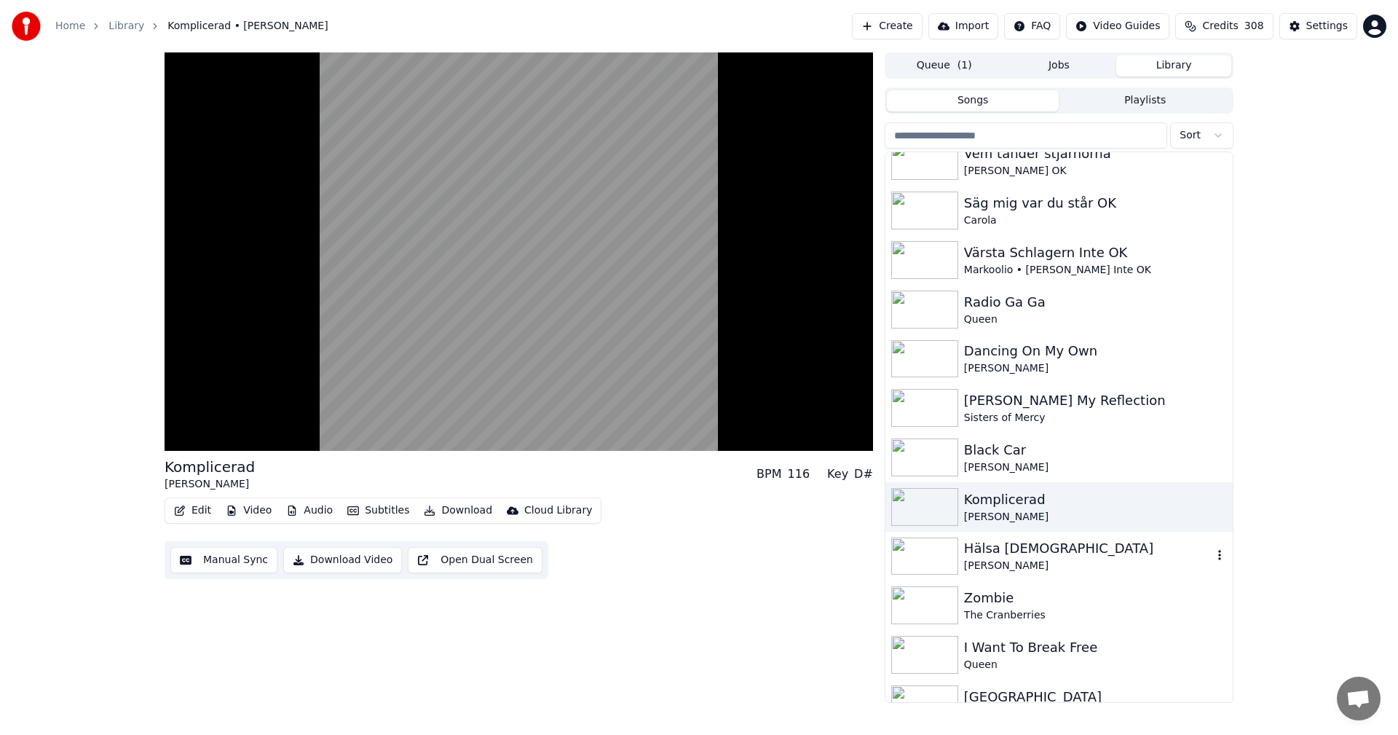
click at [1018, 548] on div "Hälsa [DEMOGRAPHIC_DATA]" at bounding box center [1088, 548] width 248 height 20
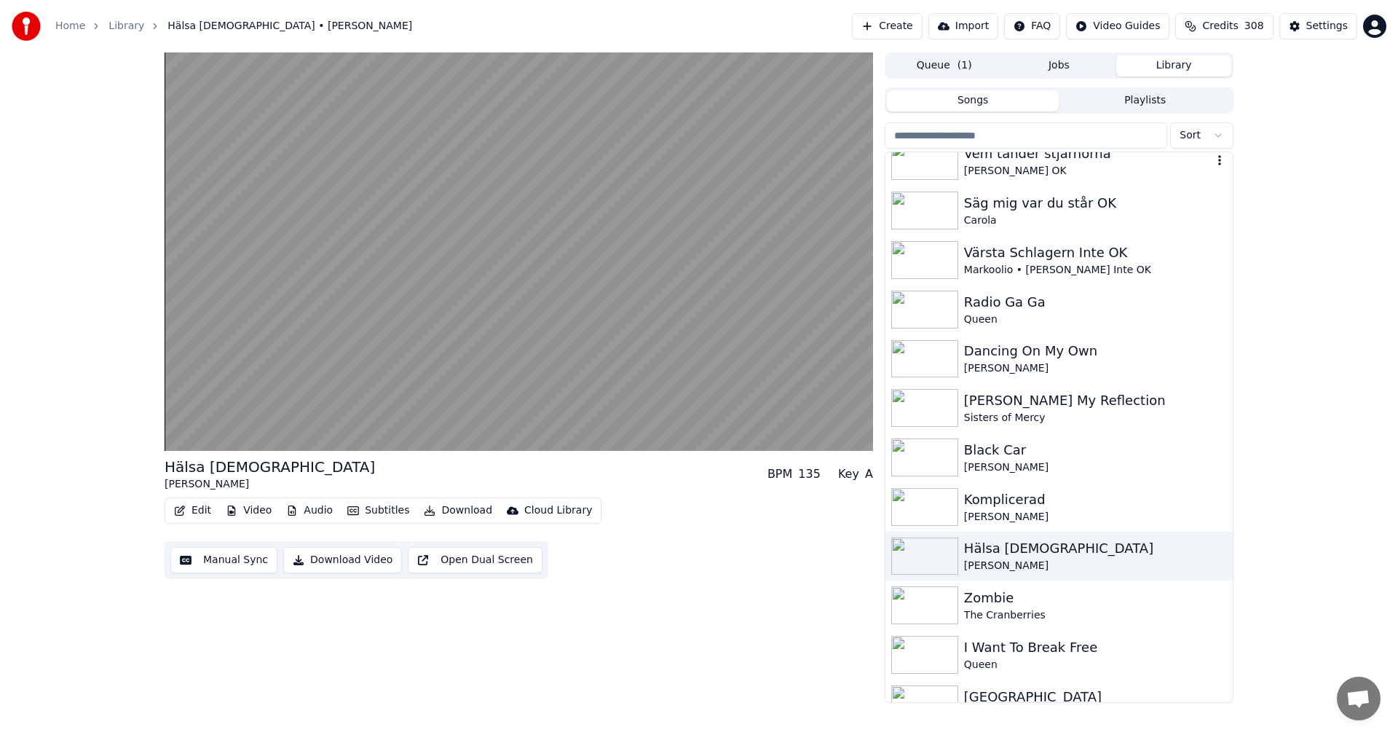
click at [1061, 153] on div "Vem tänder stjärnorna" at bounding box center [1088, 153] width 248 height 20
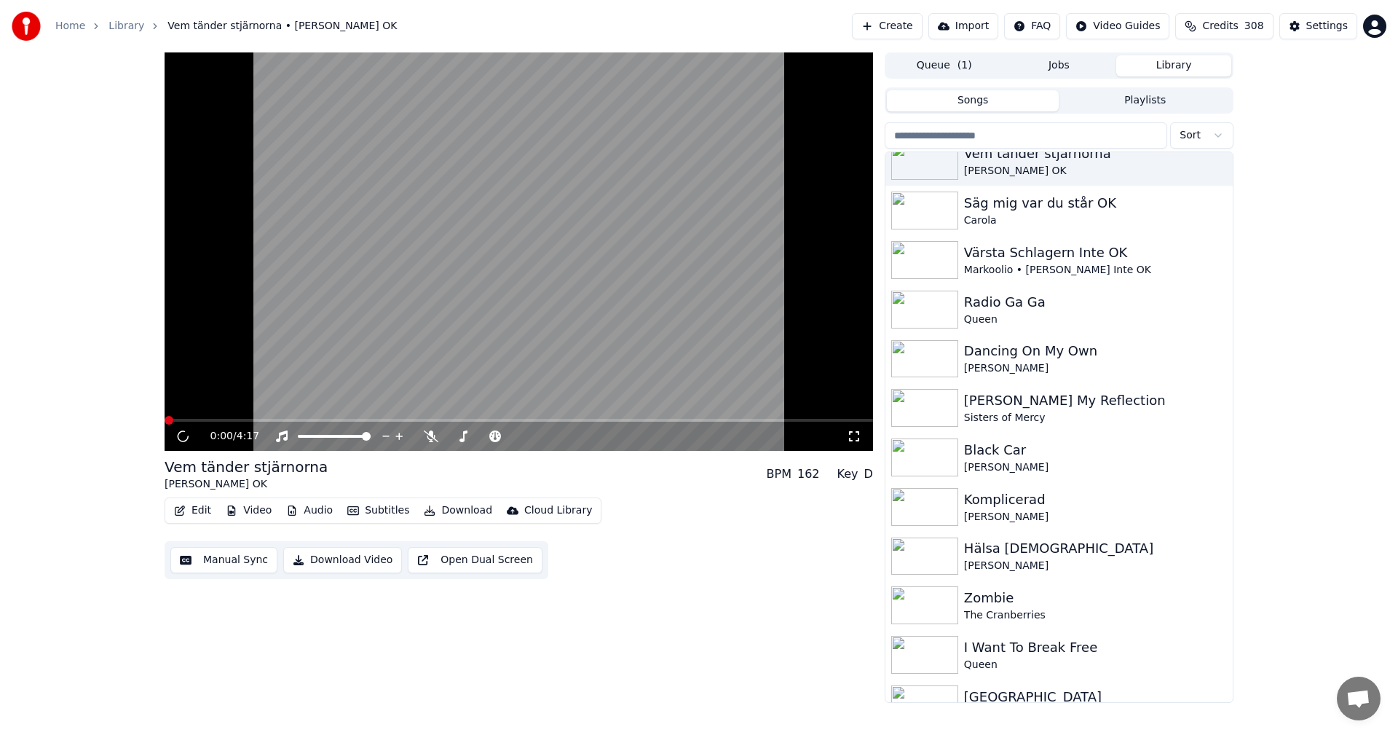
click at [1052, 131] on input "search" at bounding box center [1026, 135] width 283 height 26
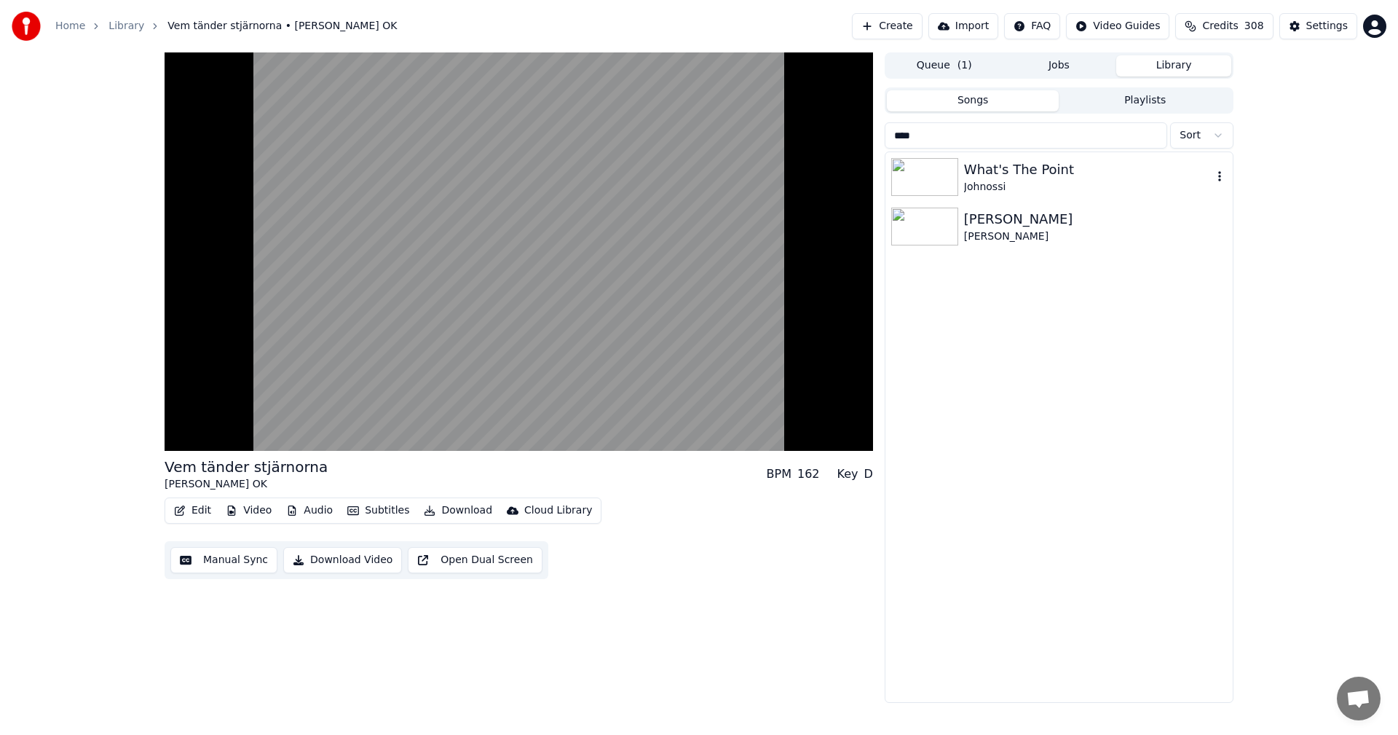
type input "****"
click at [1038, 160] on div "What's The Point" at bounding box center [1088, 170] width 248 height 20
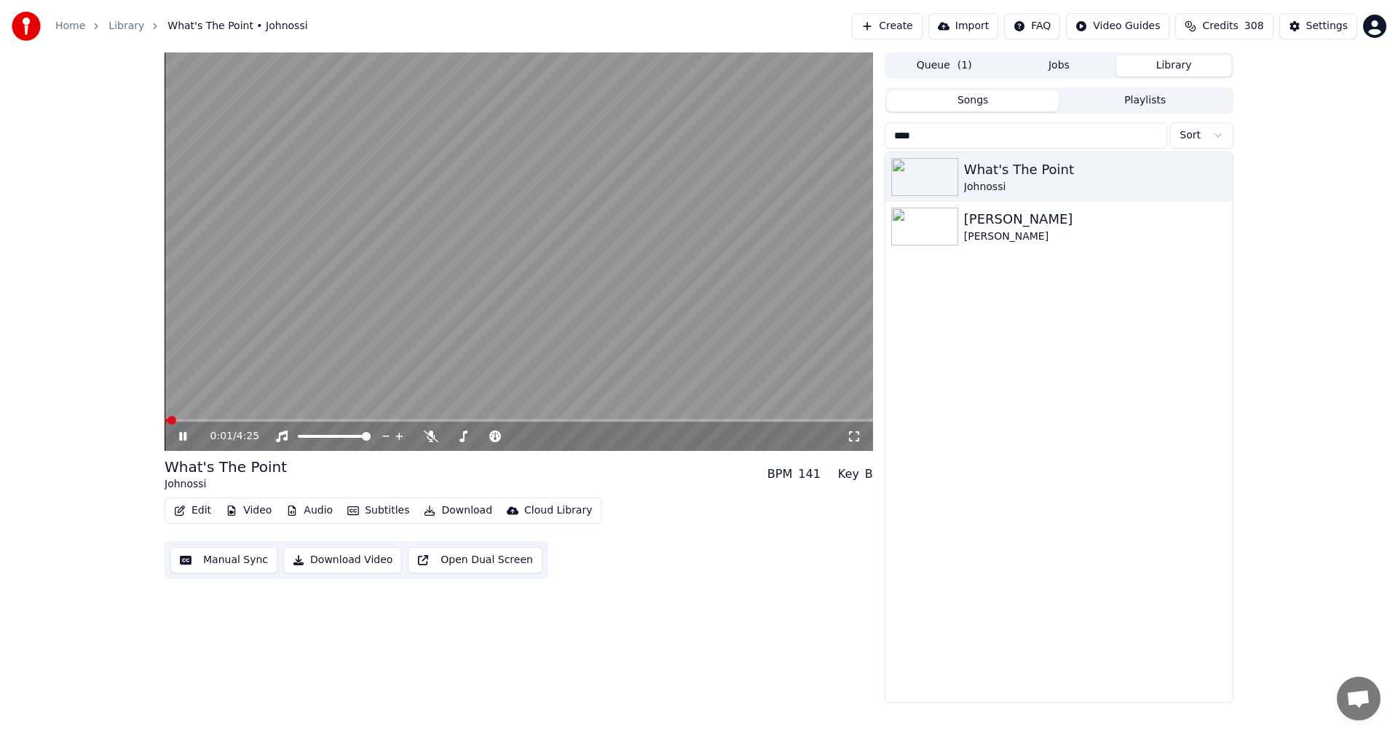
click at [186, 435] on icon at bounding box center [182, 436] width 7 height 9
click at [186, 435] on icon at bounding box center [193, 436] width 34 height 12
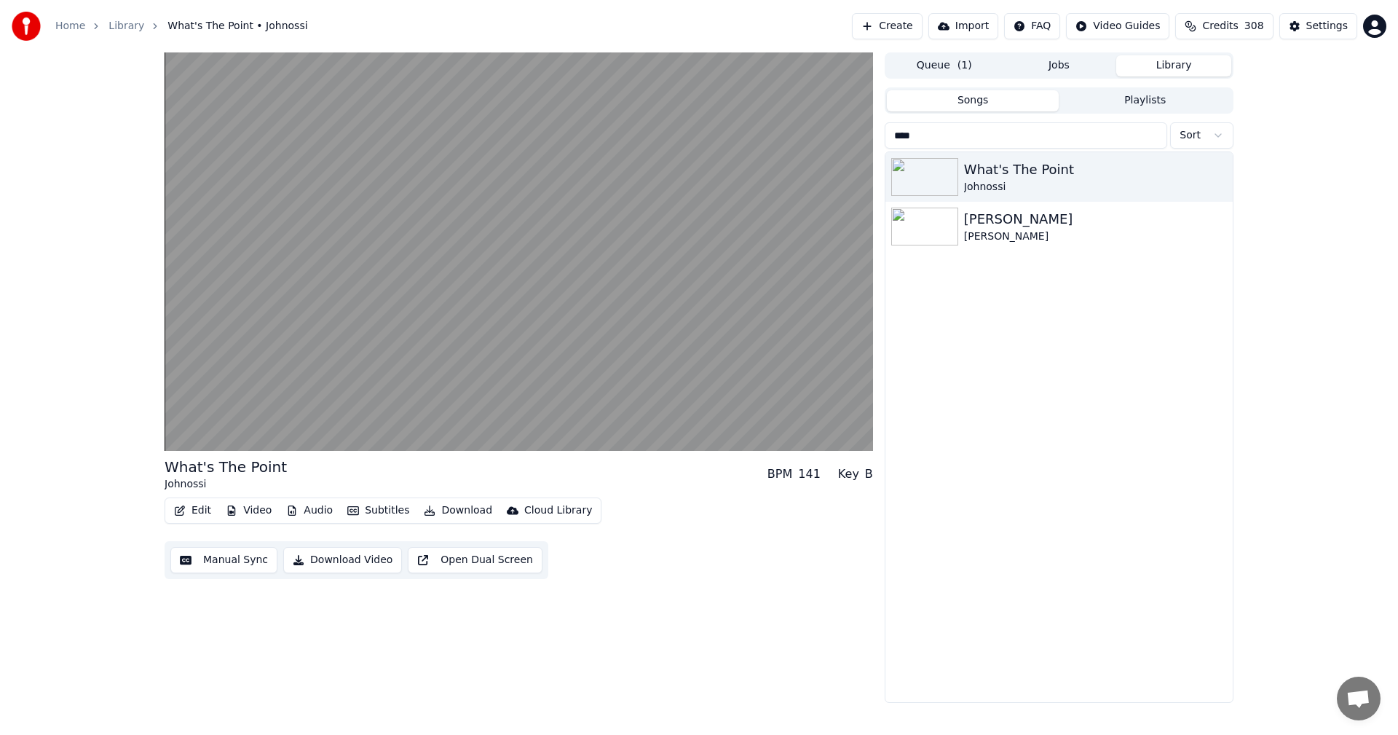
click at [1194, 77] on div "Queue ( 1 ) Jobs Library" at bounding box center [1059, 65] width 349 height 26
click at [1185, 74] on button "Library" at bounding box center [1174, 65] width 115 height 21
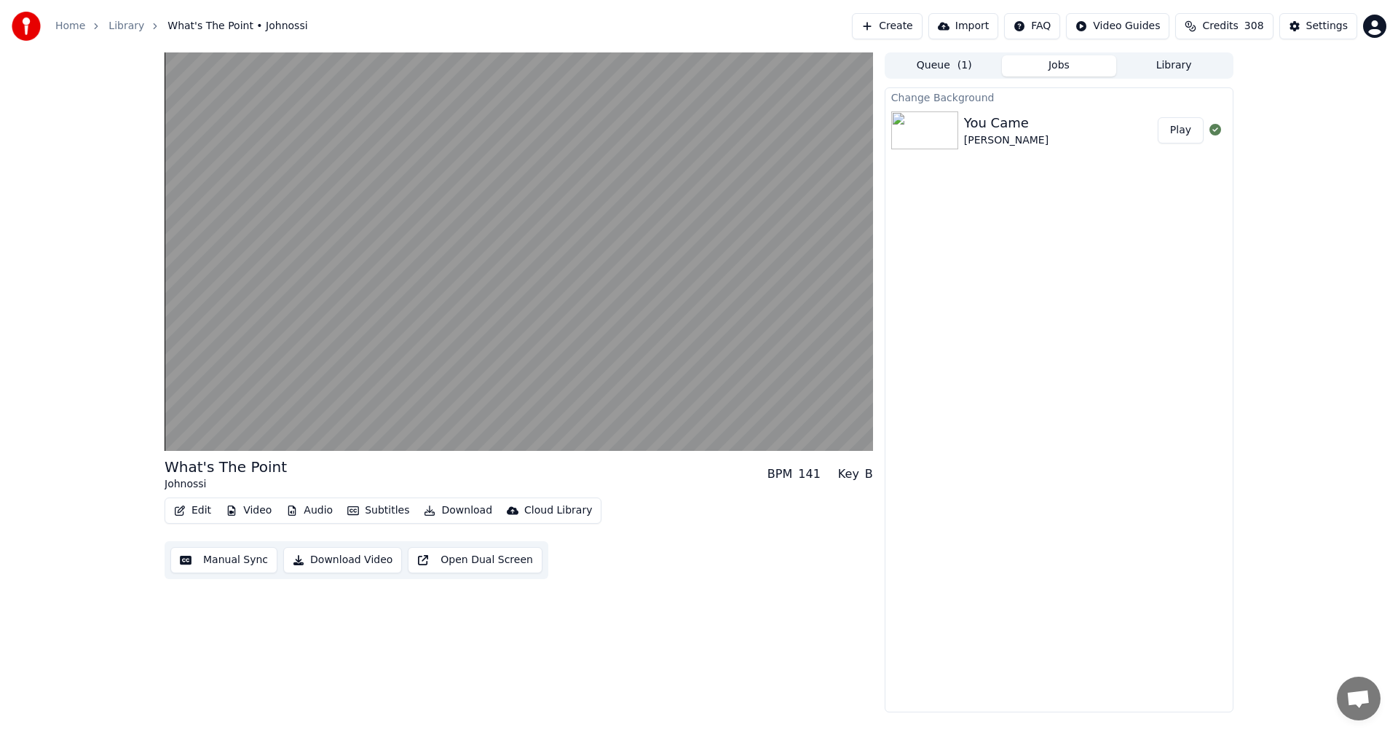
click at [1067, 67] on button "Jobs" at bounding box center [1059, 65] width 115 height 21
click at [1160, 56] on button "Library" at bounding box center [1174, 65] width 115 height 21
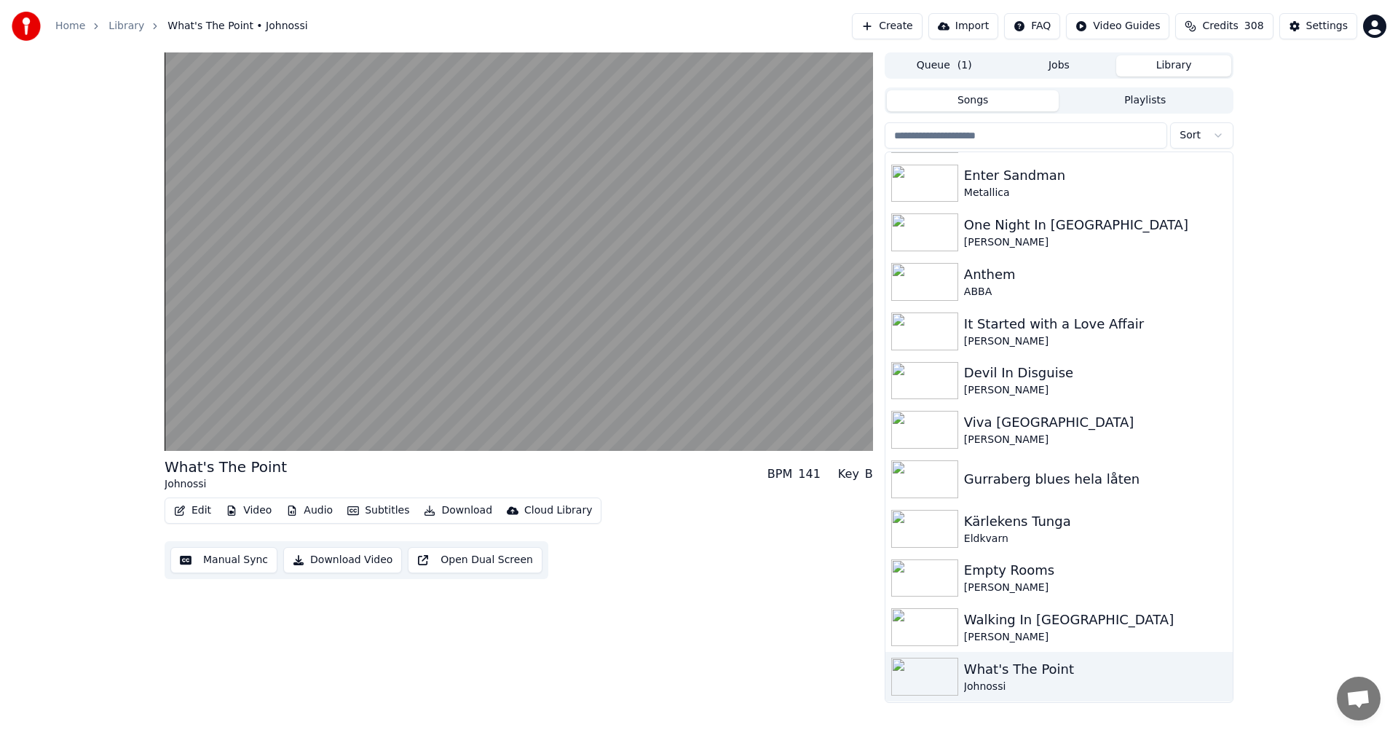
scroll to position [1444, 0]
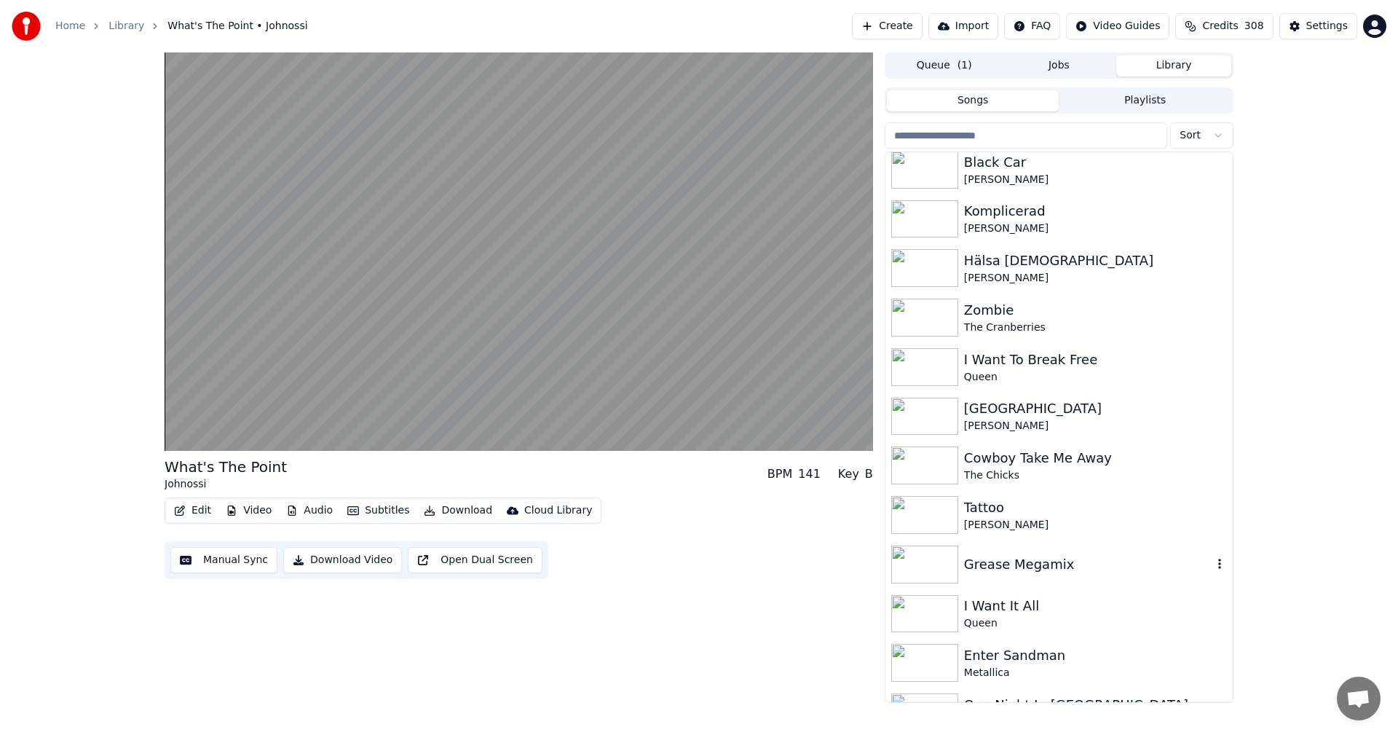
click at [1023, 562] on div "Grease Megamix" at bounding box center [1088, 564] width 248 height 20
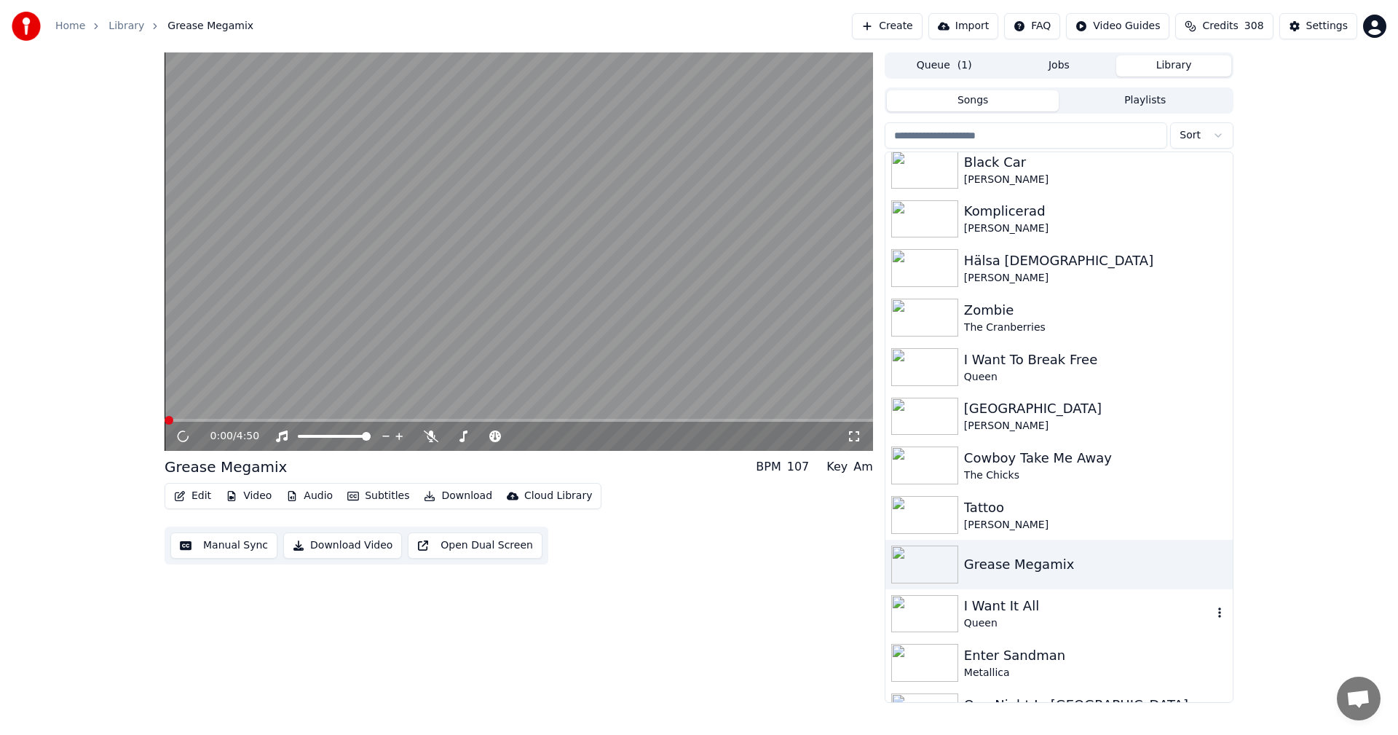
click at [1018, 599] on div "I Want It All" at bounding box center [1088, 606] width 248 height 20
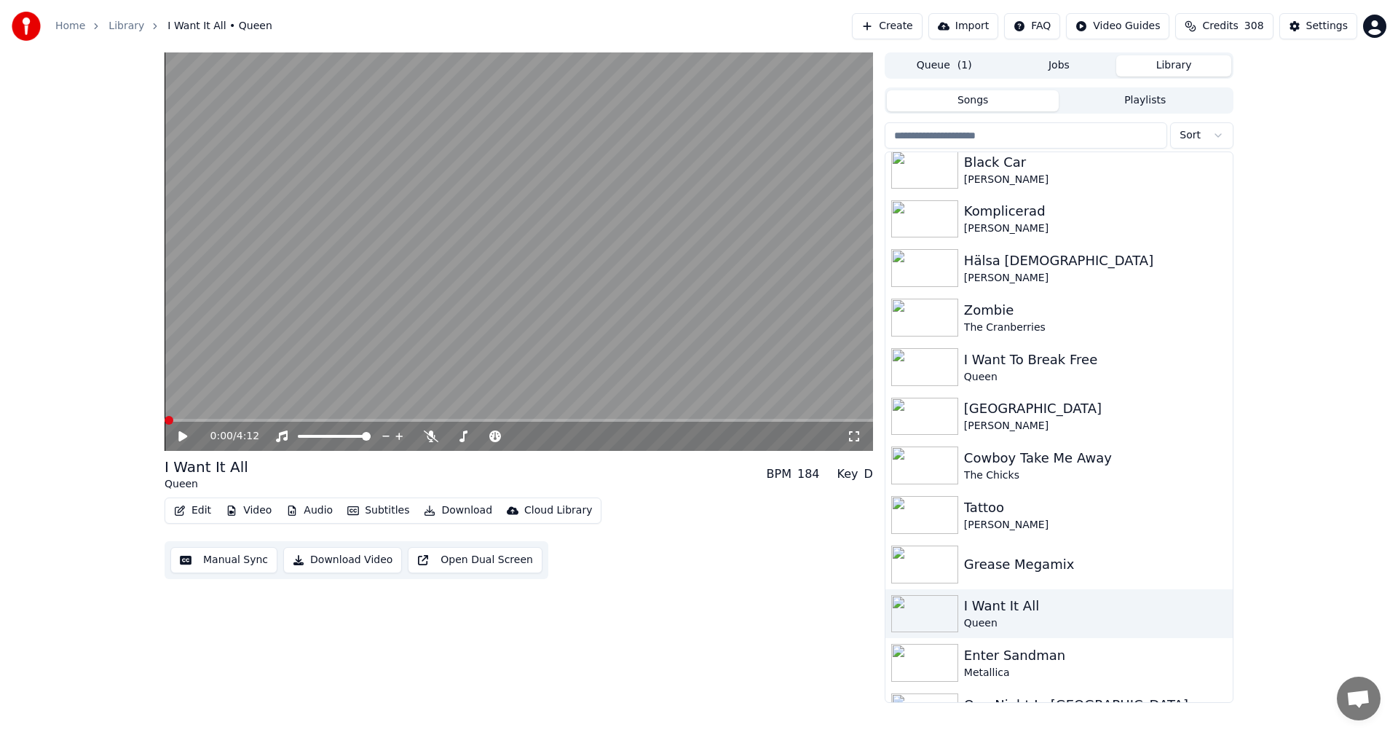
click at [173, 429] on div "0:00 / 4:12" at bounding box center [518, 436] width 697 height 15
click at [185, 440] on icon at bounding box center [193, 436] width 34 height 12
click at [972, 667] on div "Metallica" at bounding box center [1088, 673] width 248 height 15
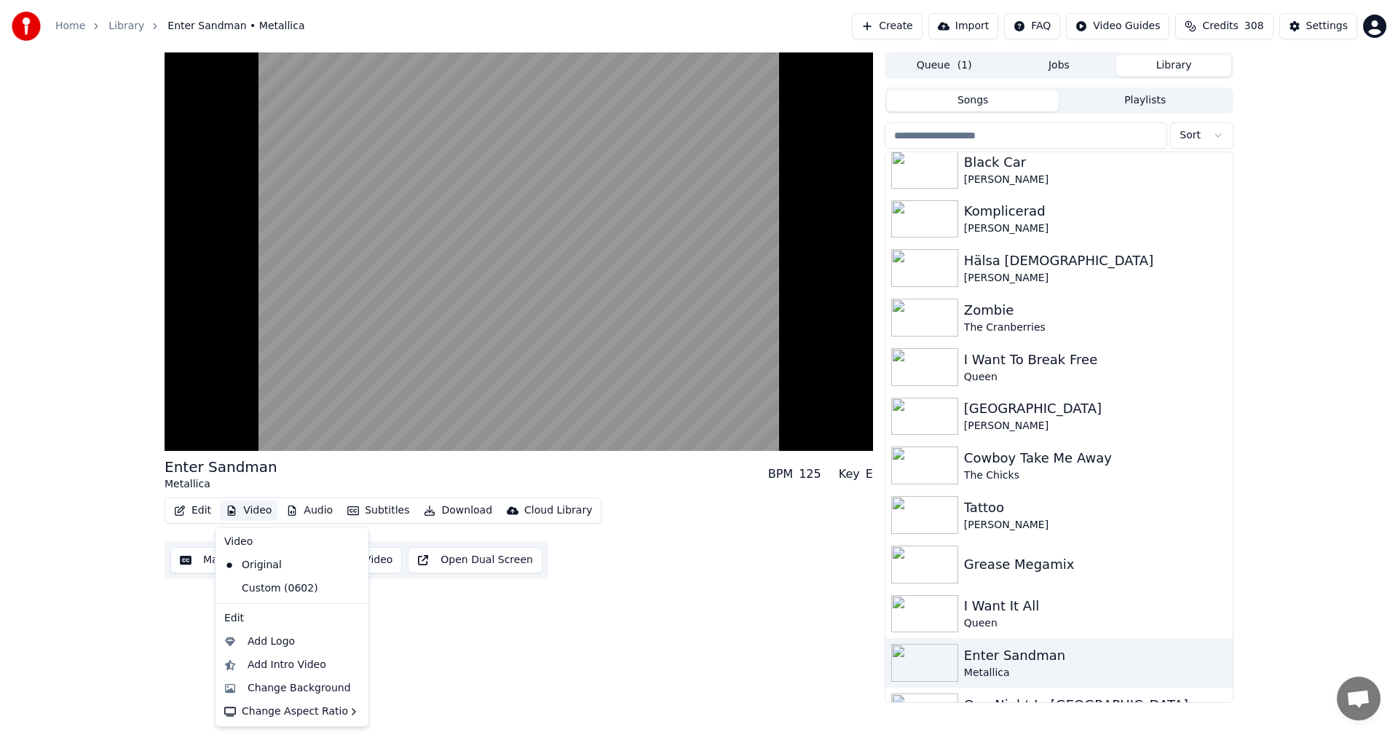
click at [247, 509] on button "Video" at bounding box center [249, 510] width 58 height 20
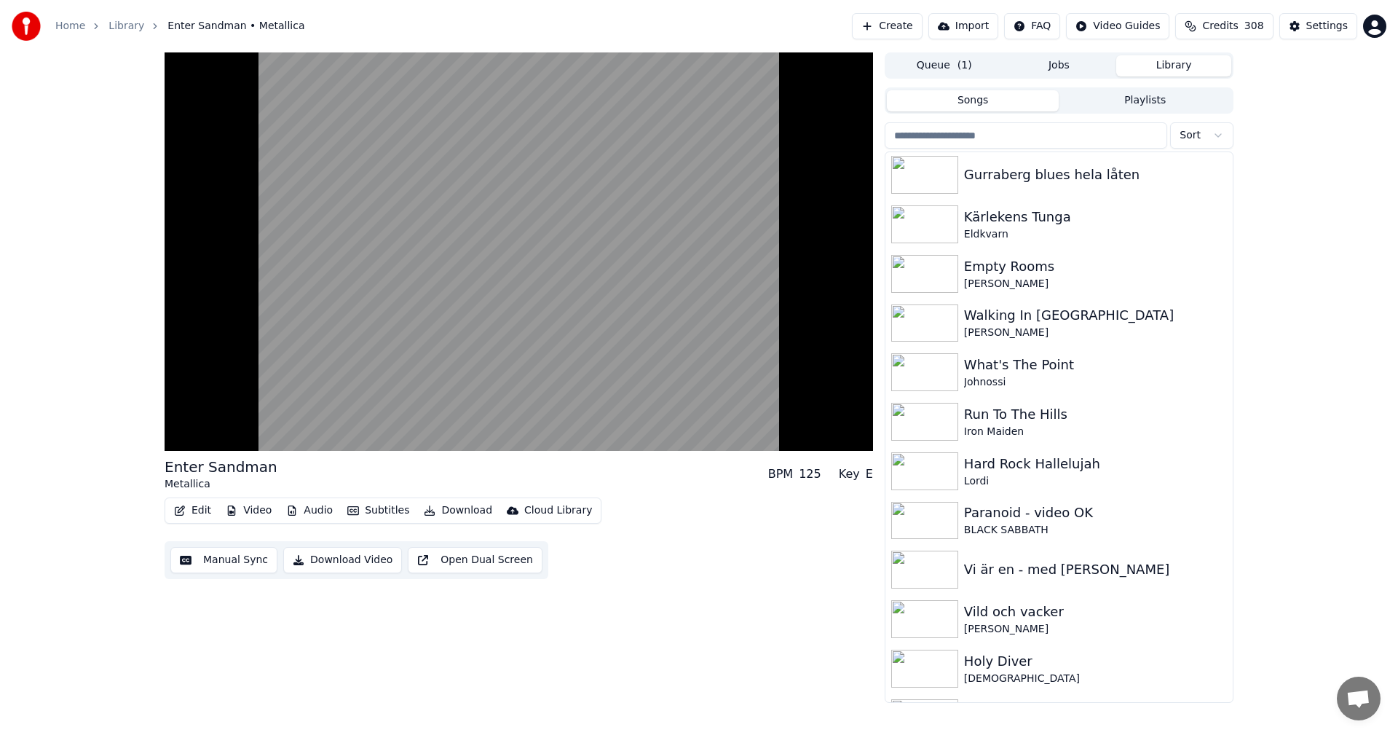
scroll to position [2259, 0]
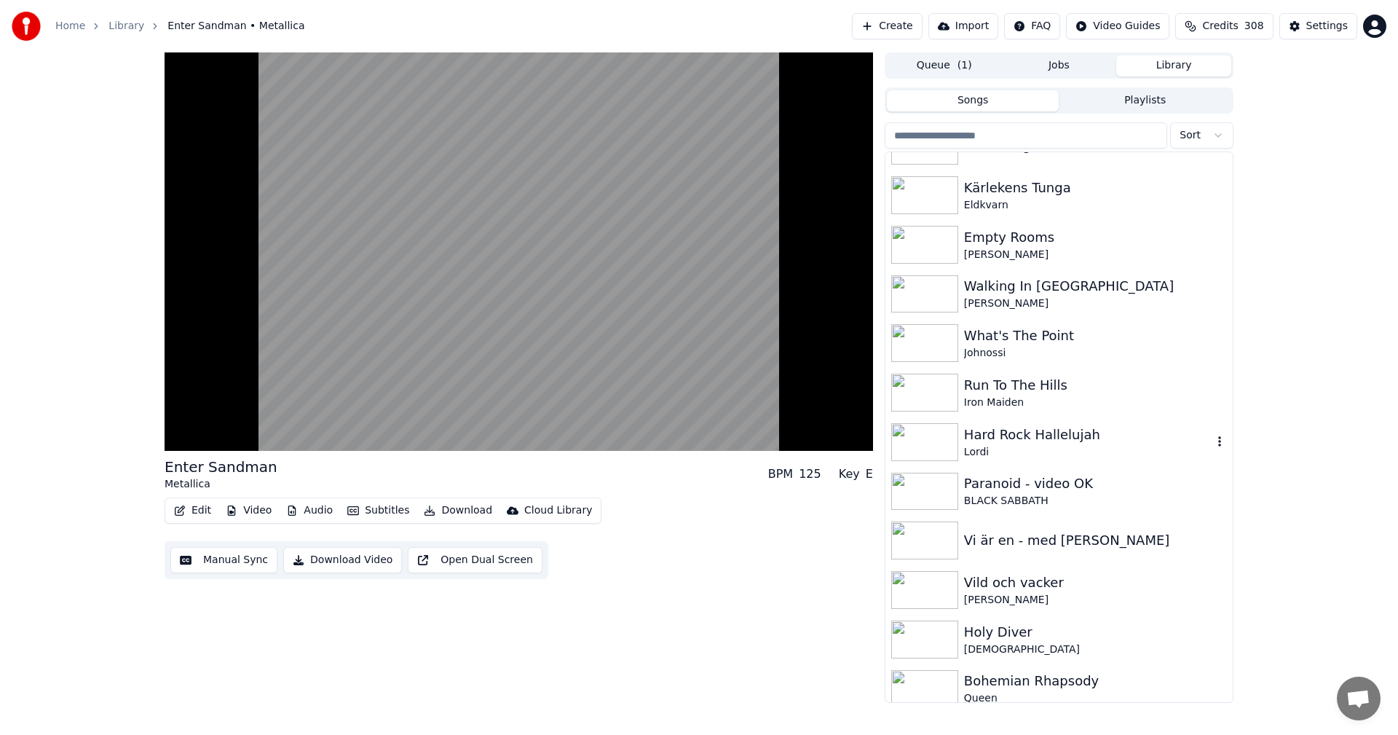
click at [1054, 458] on div "Lordi" at bounding box center [1088, 452] width 248 height 15
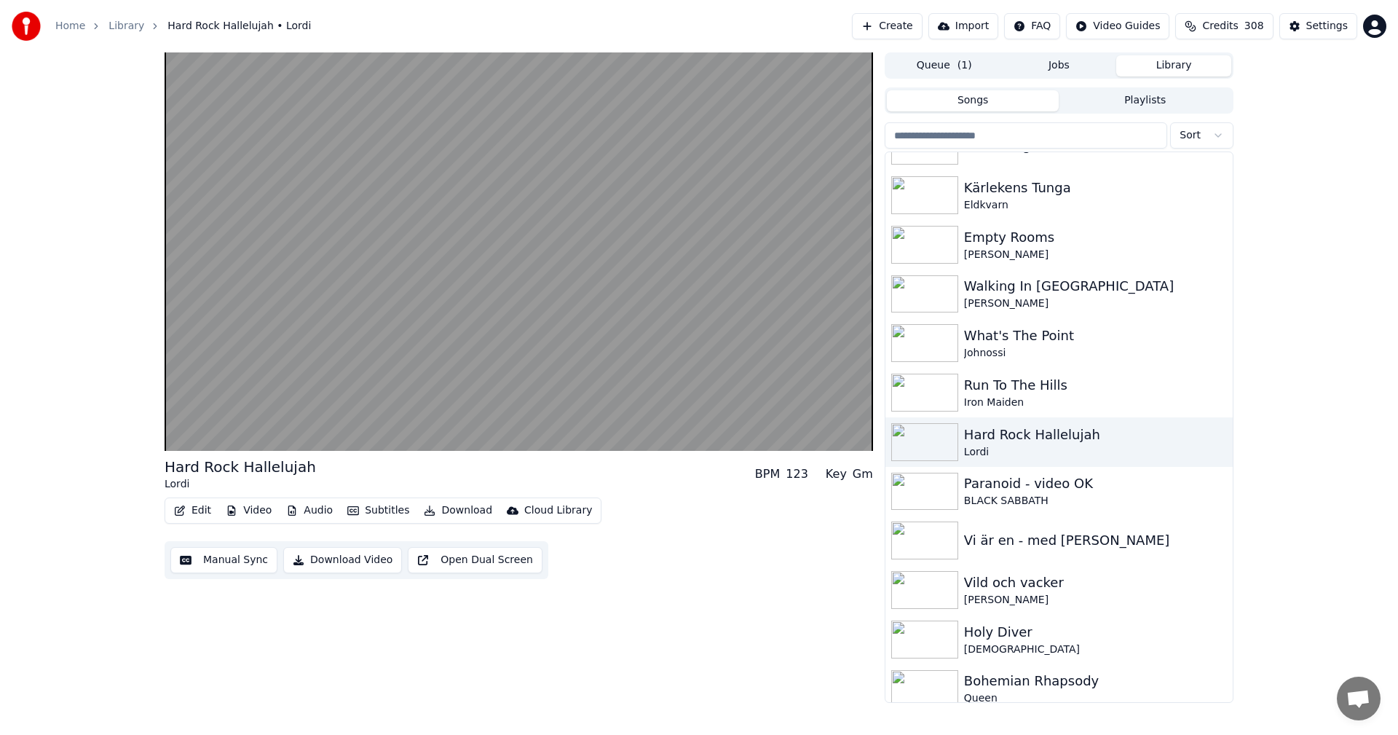
click at [1209, 23] on button "Credits 308" at bounding box center [1225, 26] width 98 height 26
click at [1221, 189] on button "Refresh" at bounding box center [1232, 202] width 75 height 26
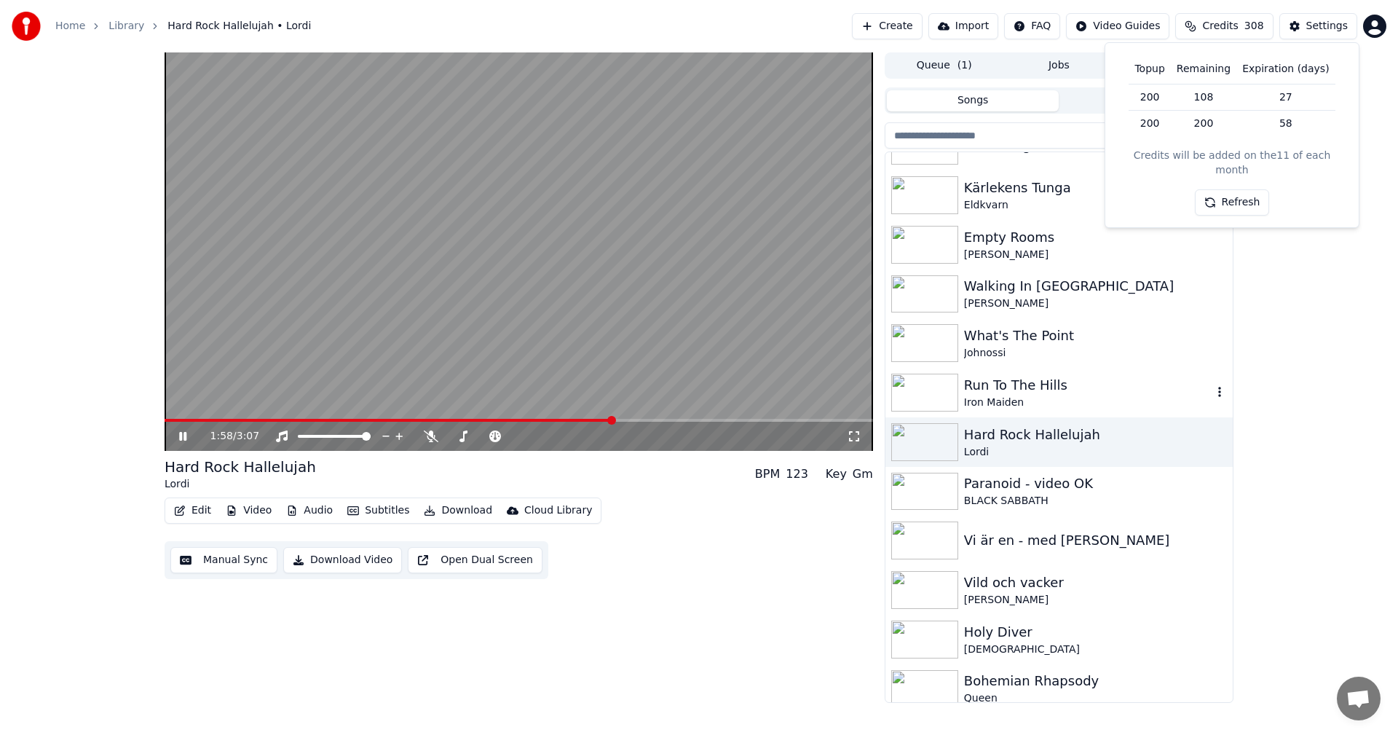
click at [969, 385] on div "Run To The Hills" at bounding box center [1088, 385] width 248 height 20
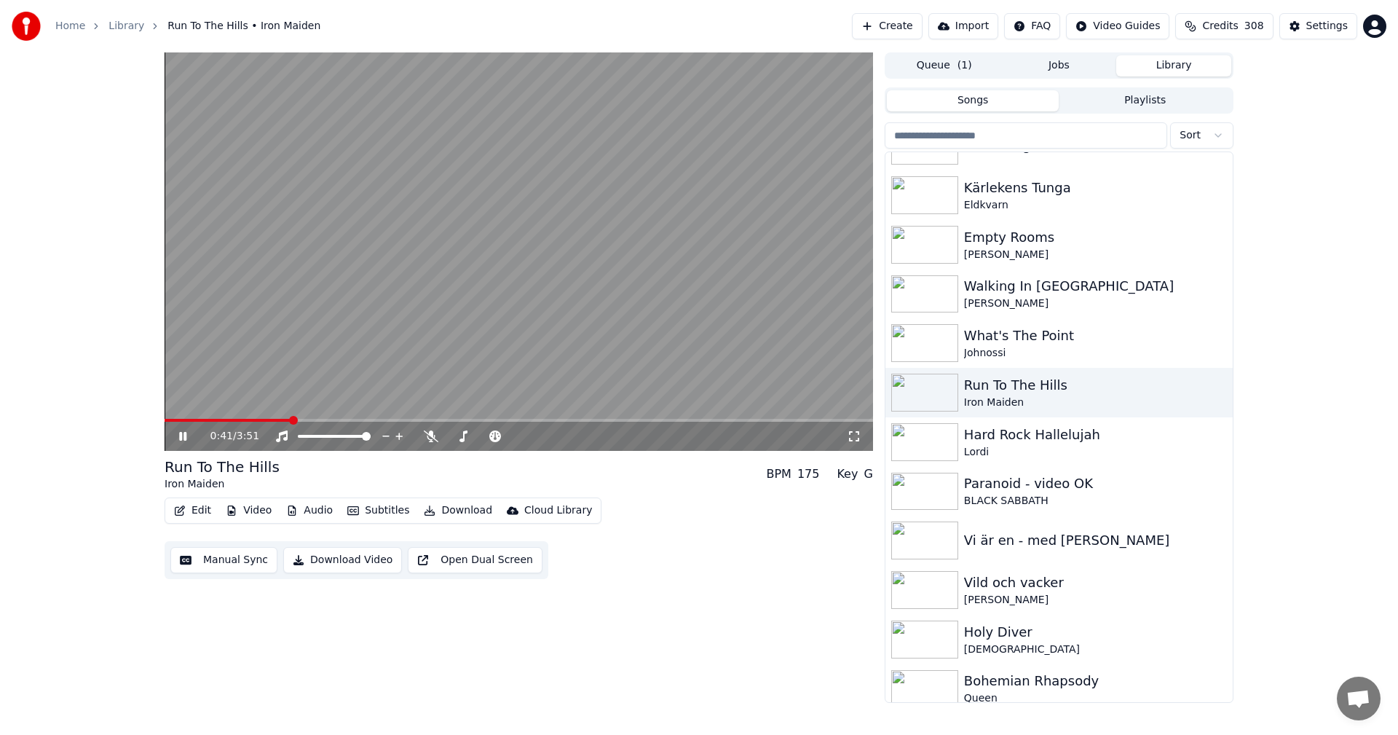
click at [66, 264] on div "0:41 / 3:51 Run To The Hills Iron Maiden BPM 175 Key G Edit Video Audio Subtitl…" at bounding box center [699, 377] width 1398 height 650
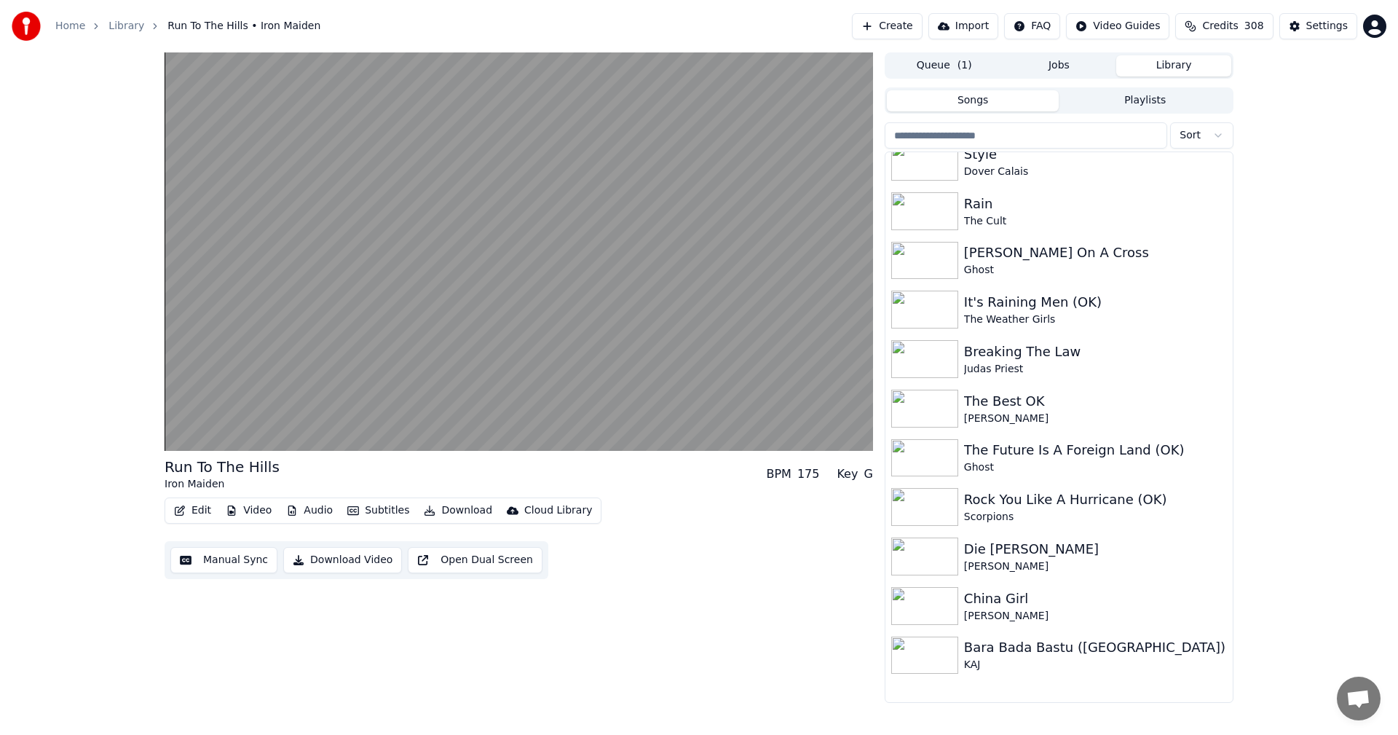
scroll to position [4683, 0]
